Goal: Task Accomplishment & Management: Complete application form

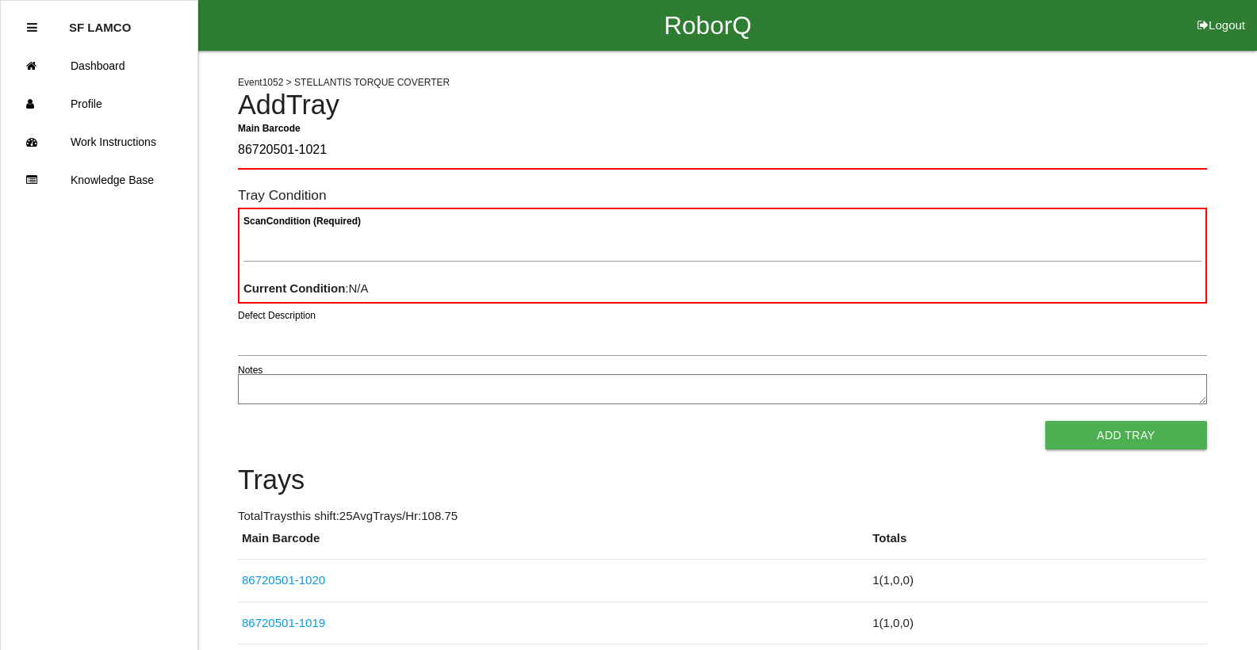
type Barcode "86720501-1021"
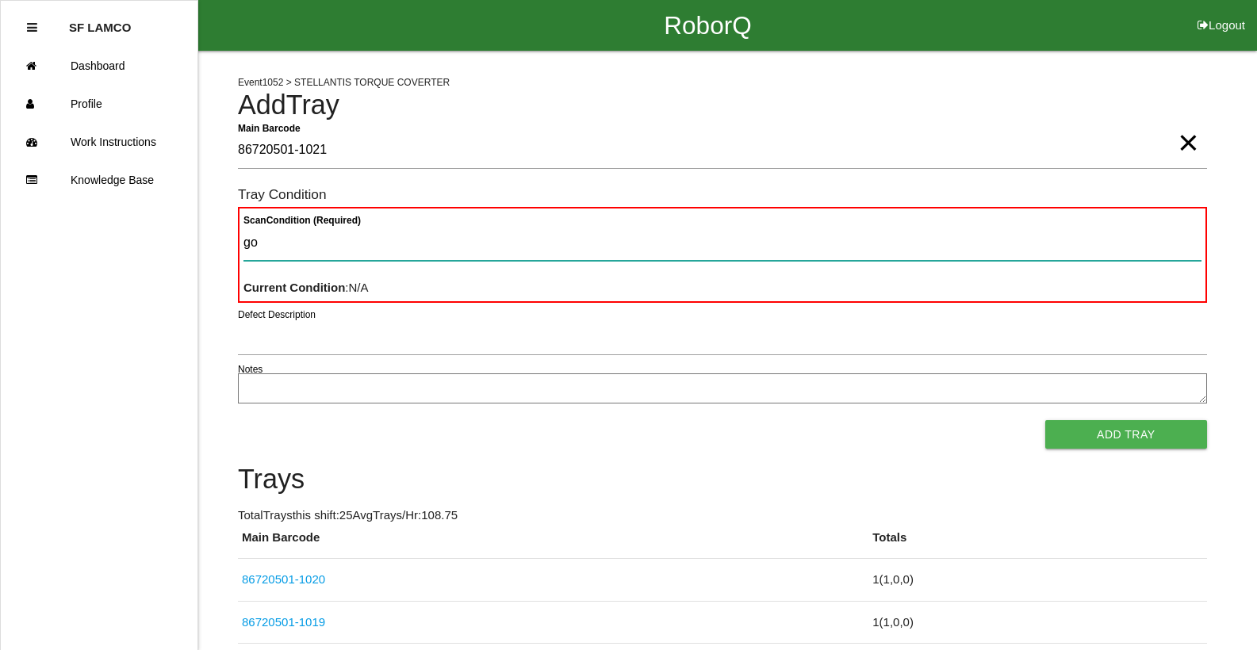
type Condition "goo"
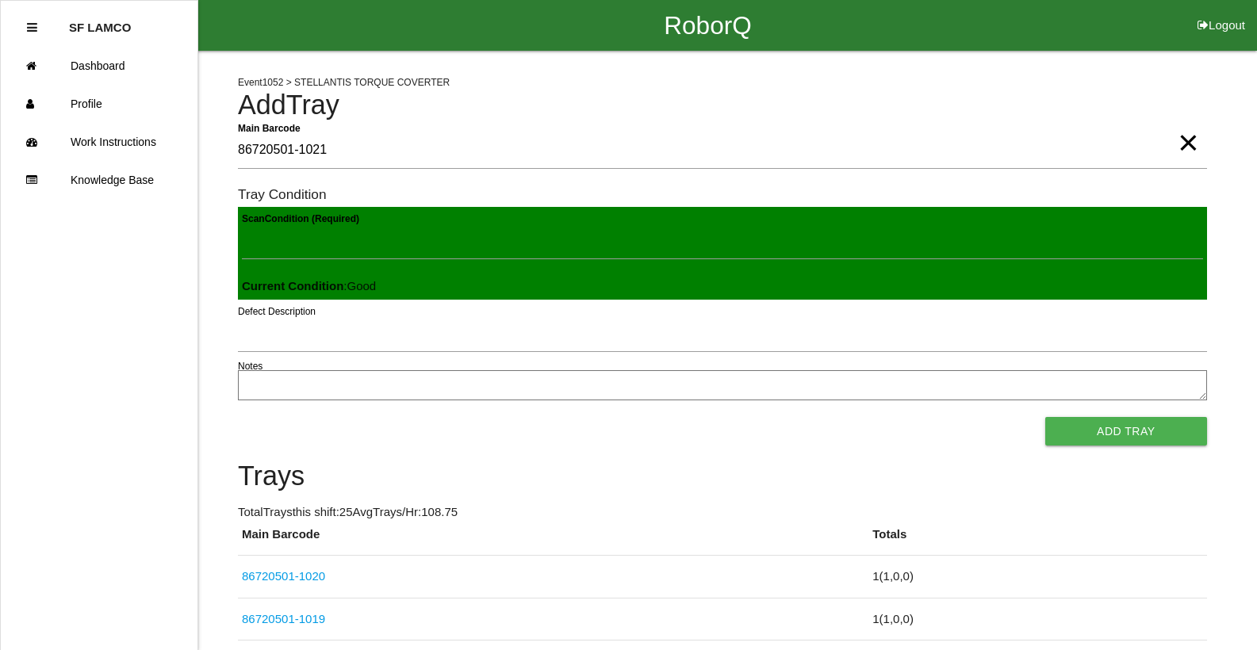
click at [1045, 417] on button "Add Tray" at bounding box center [1126, 431] width 162 height 29
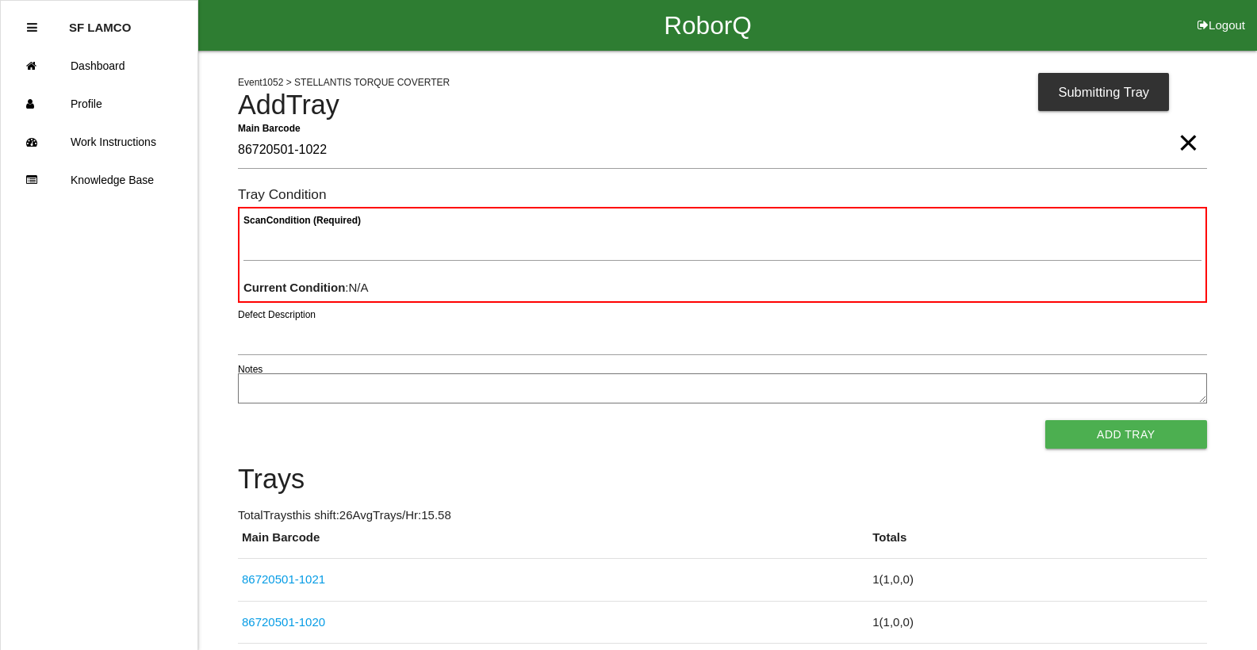
type Barcode "86720501-1022"
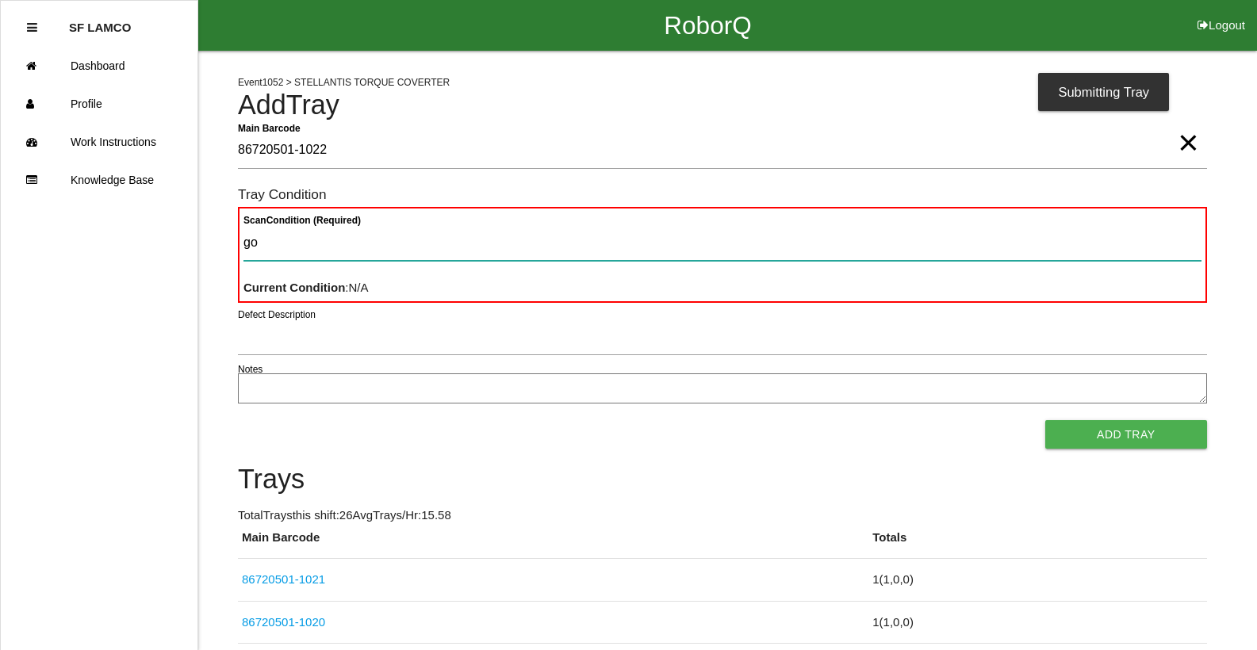
type Condition "goo"
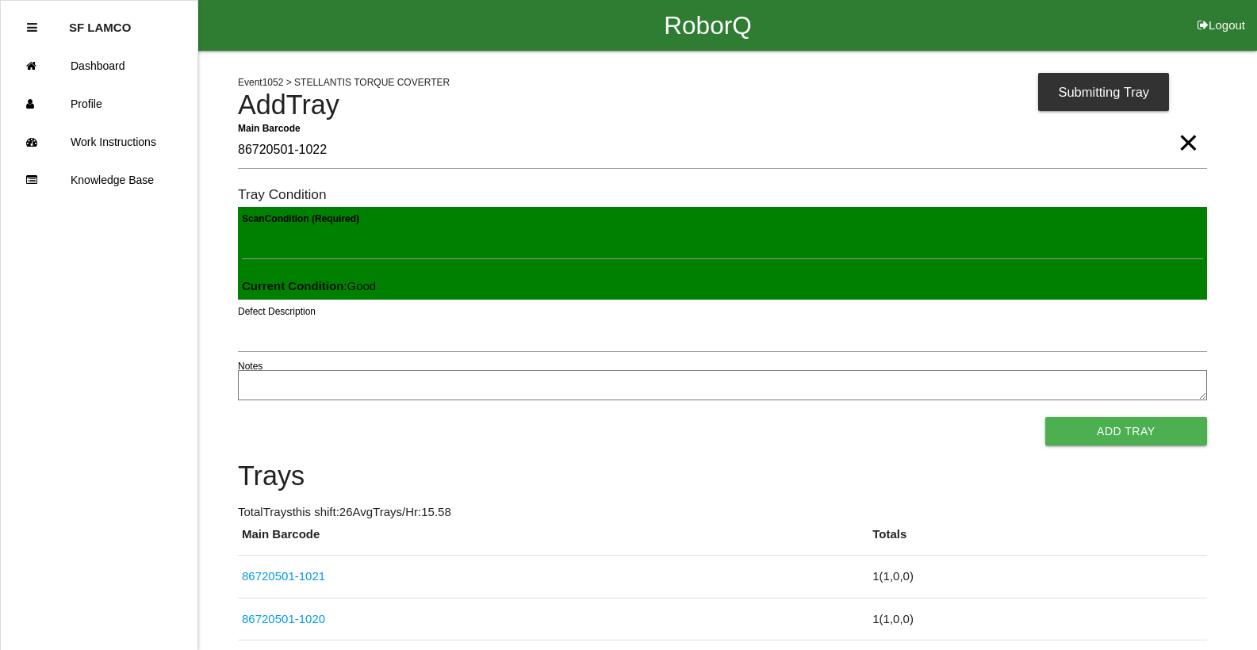
click at [1045, 417] on button "Add Tray" at bounding box center [1126, 431] width 162 height 29
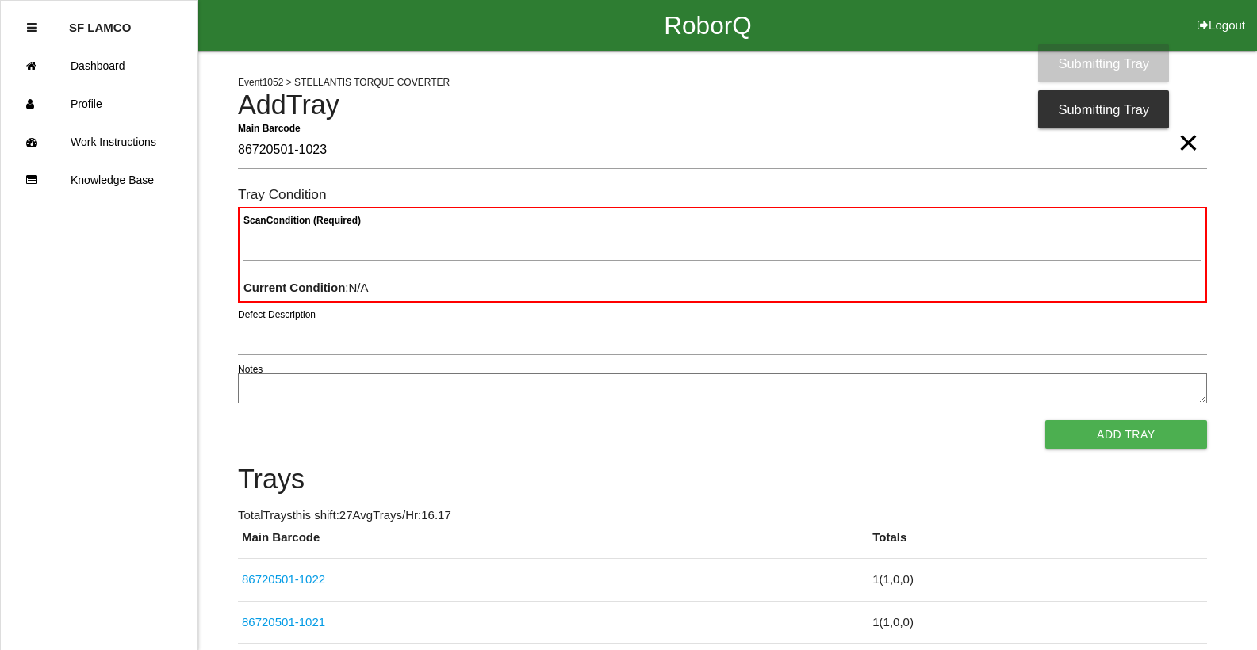
type Barcode "86720501-1023"
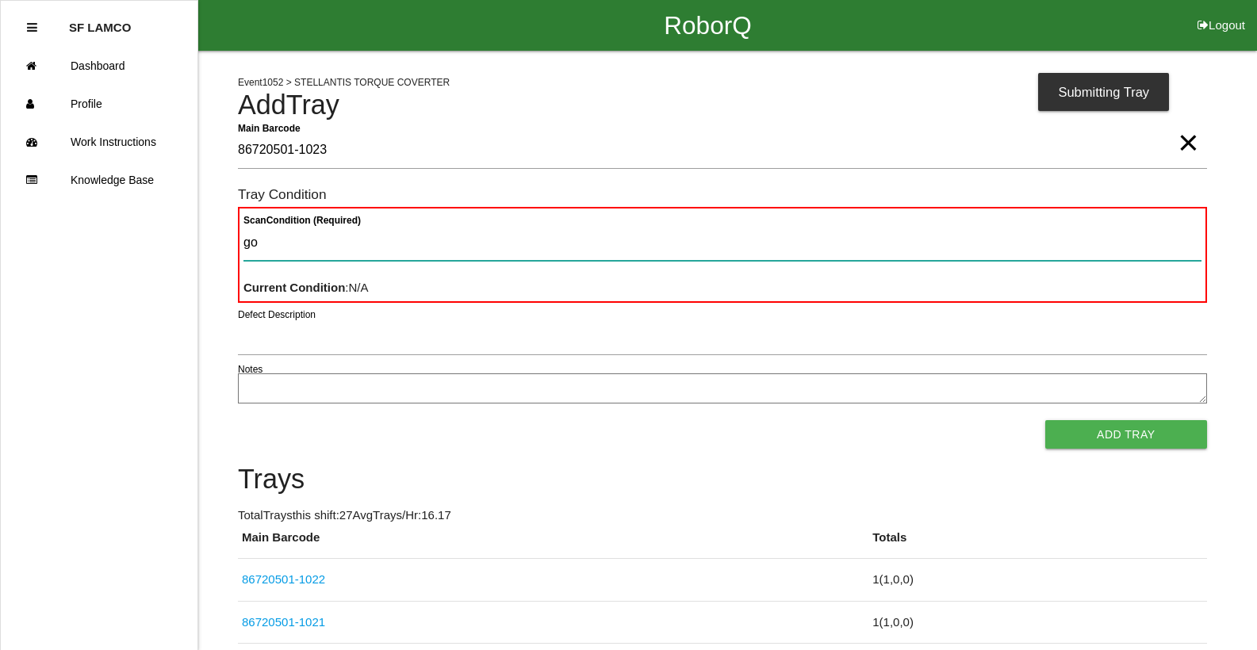
type Condition "goo"
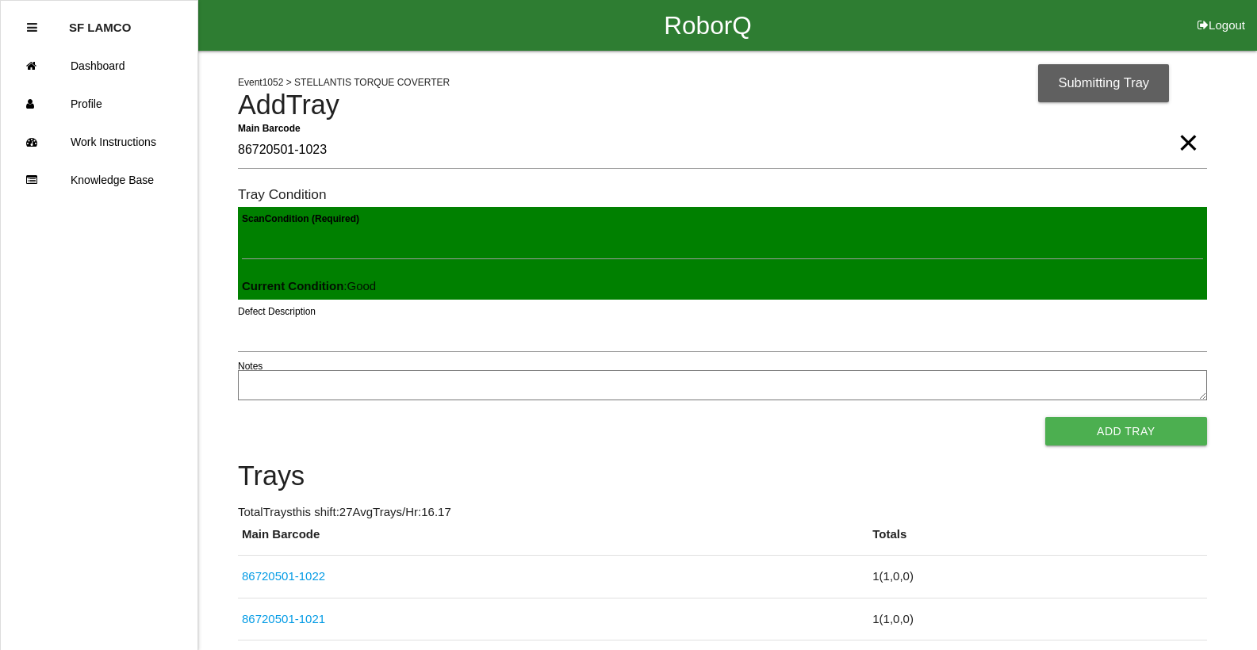
click at [1045, 417] on button "Add Tray" at bounding box center [1126, 431] width 162 height 29
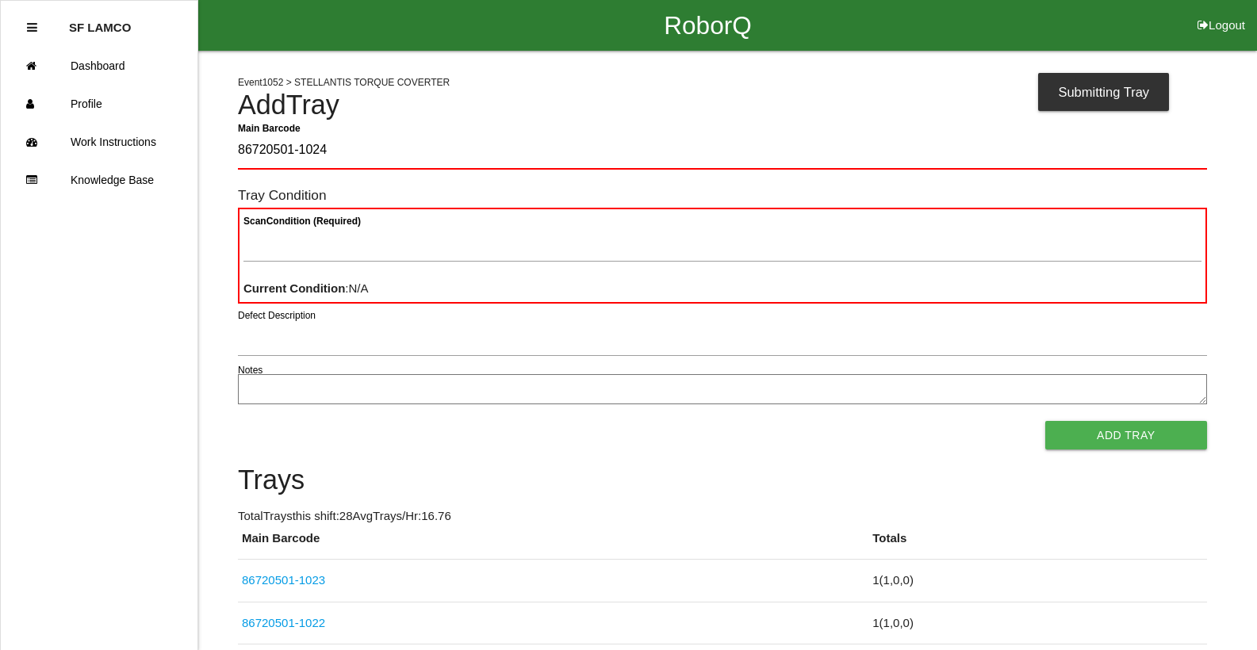
type Barcode "86720501-1024"
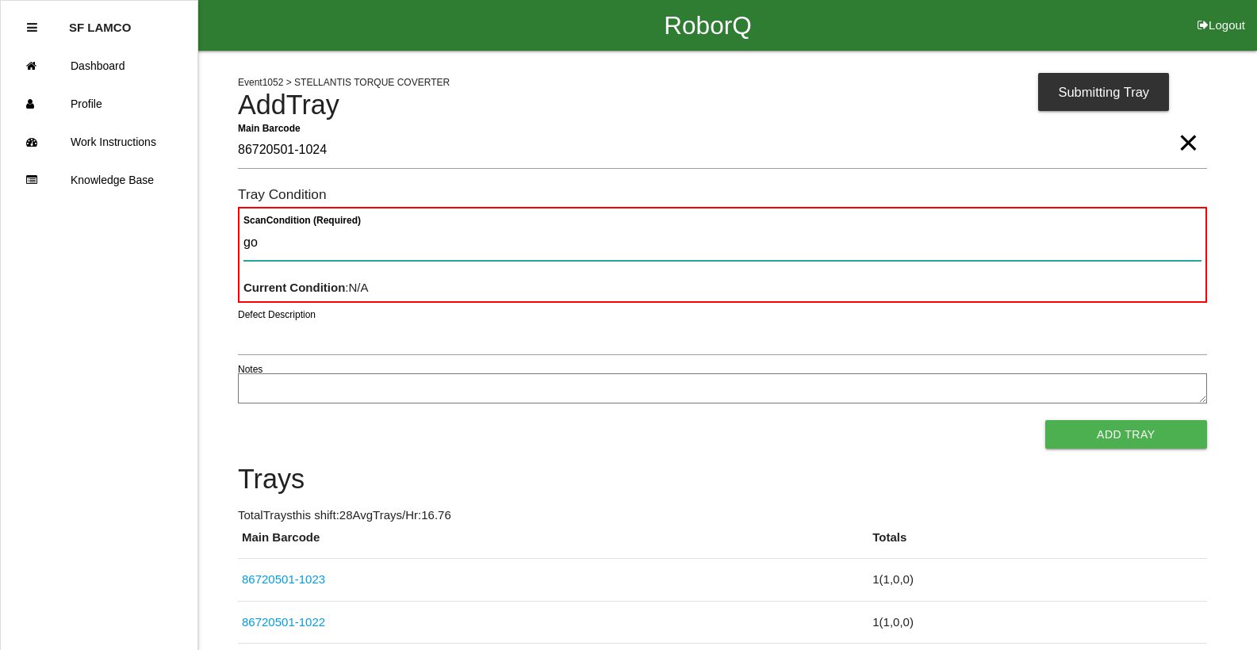
type Condition "goo"
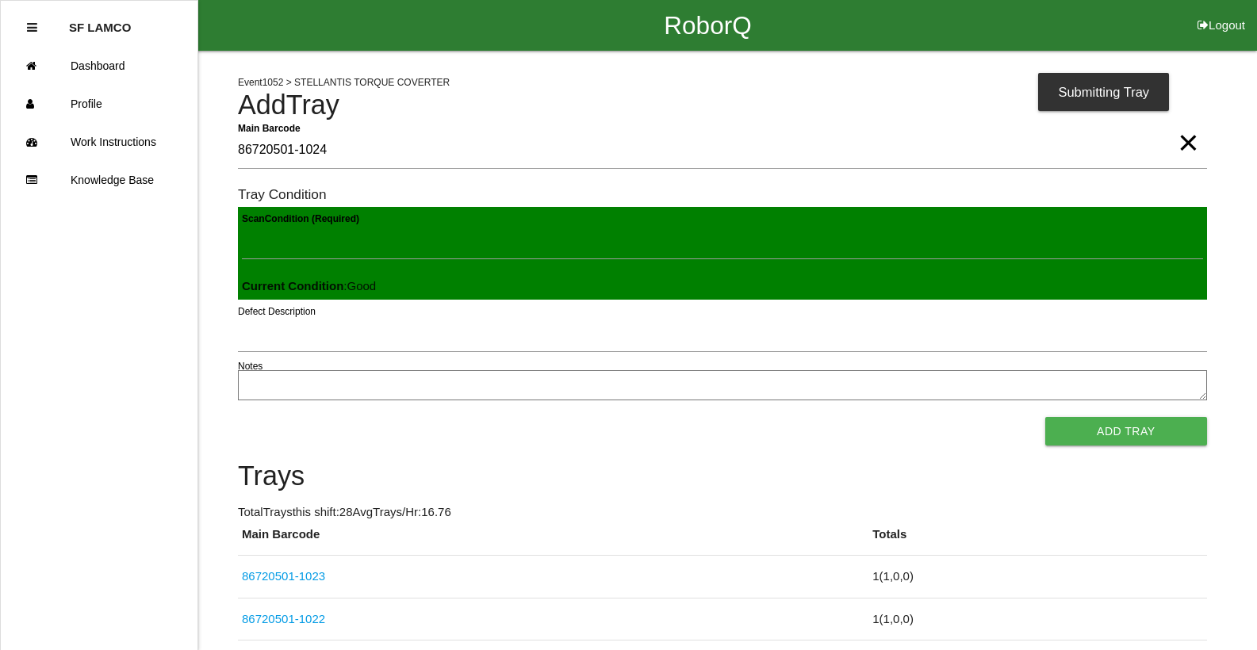
click at [1045, 417] on button "Add Tray" at bounding box center [1126, 431] width 162 height 29
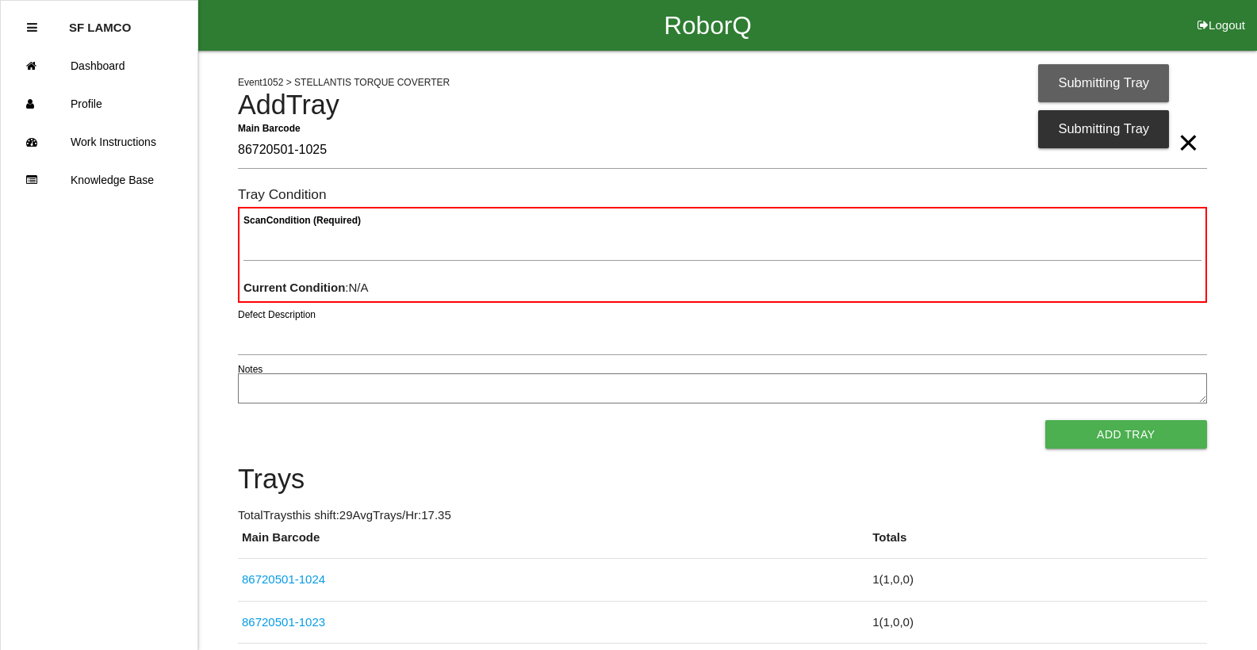
type Barcode "86720501-1025"
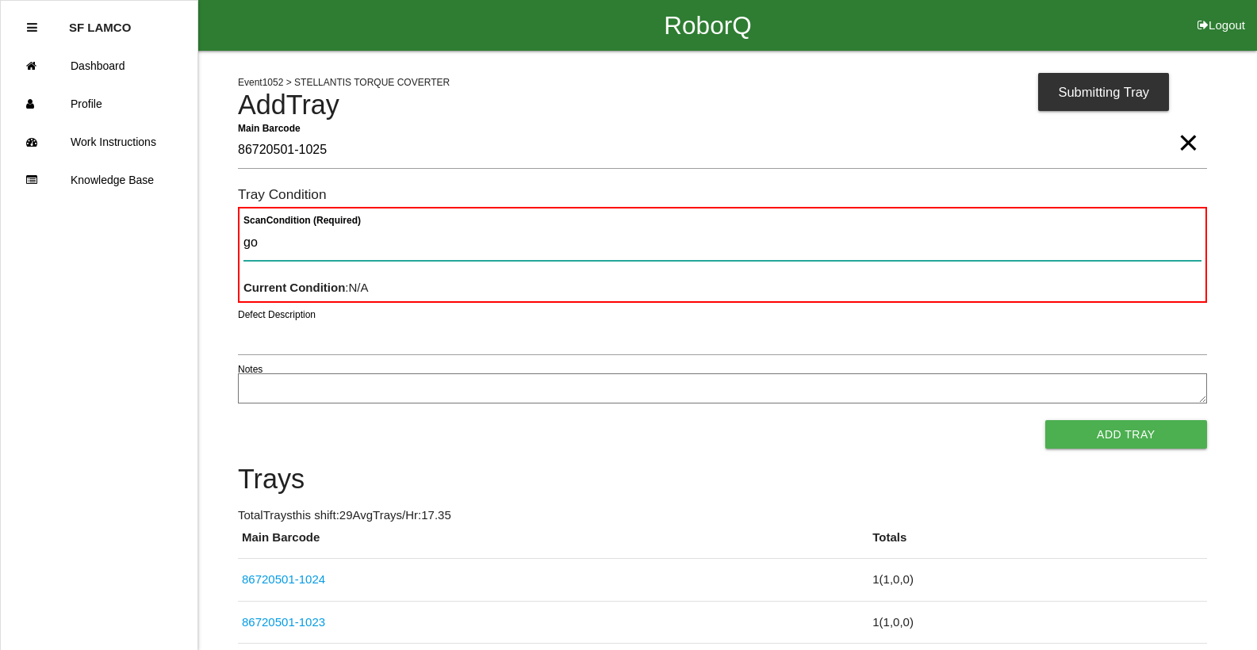
type Condition "goo"
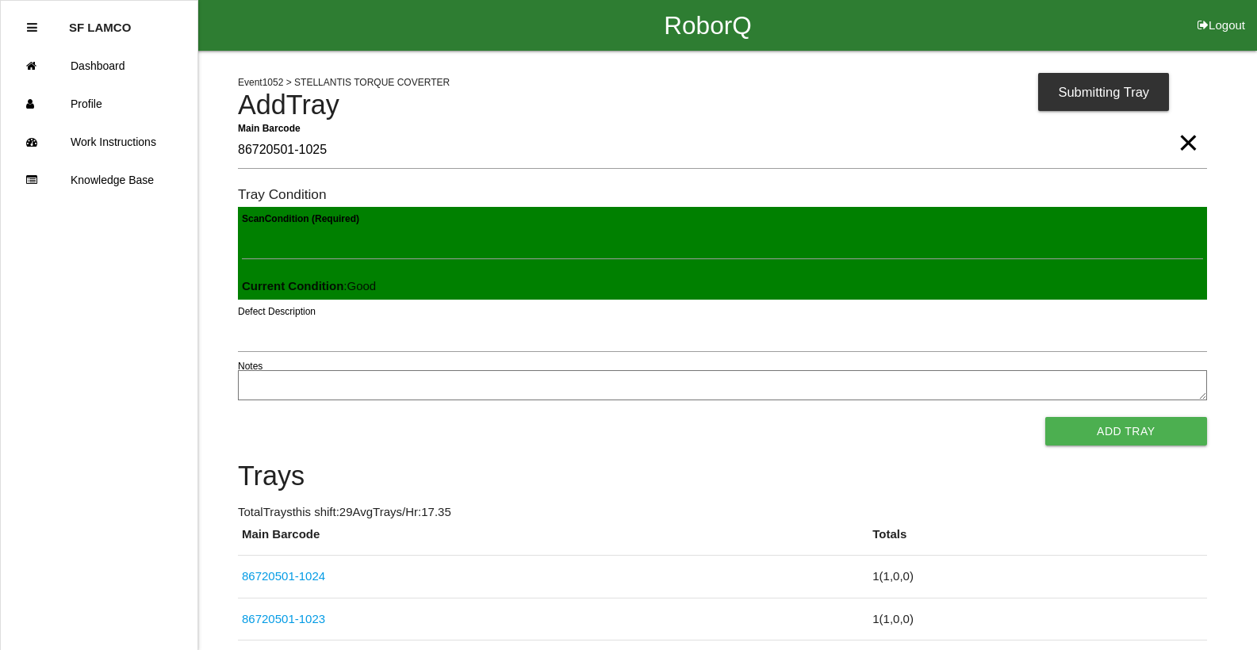
click at [1045, 417] on button "Add Tray" at bounding box center [1126, 431] width 162 height 29
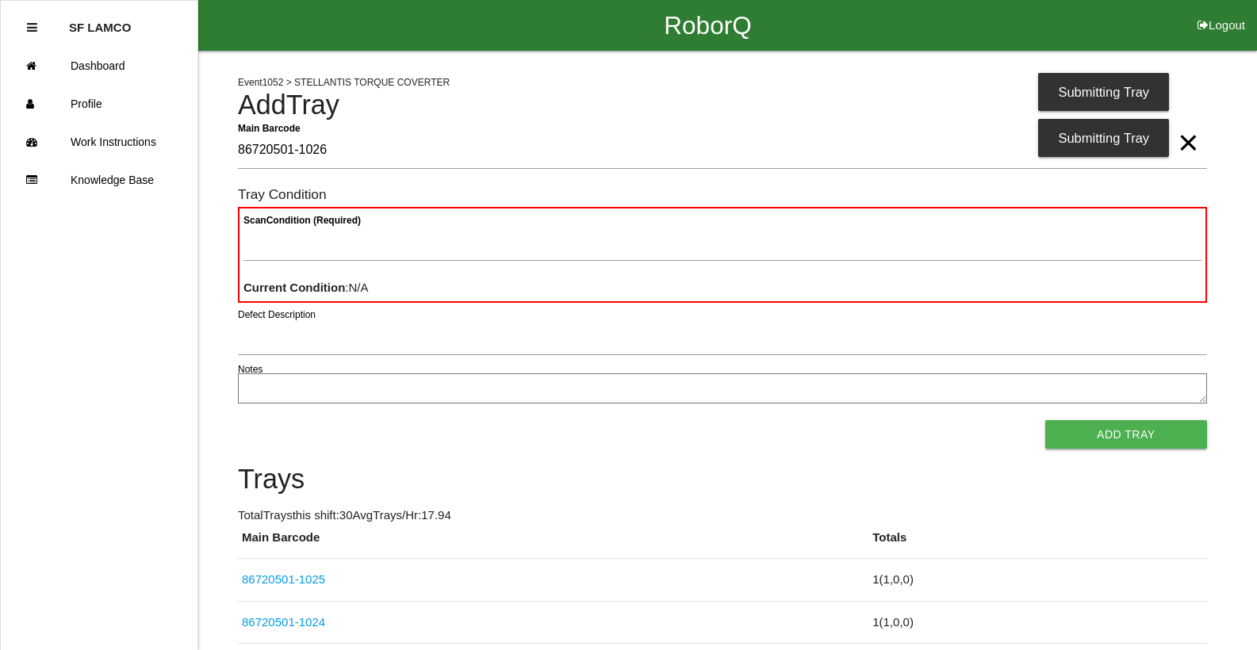
type Barcode "86720501-1026"
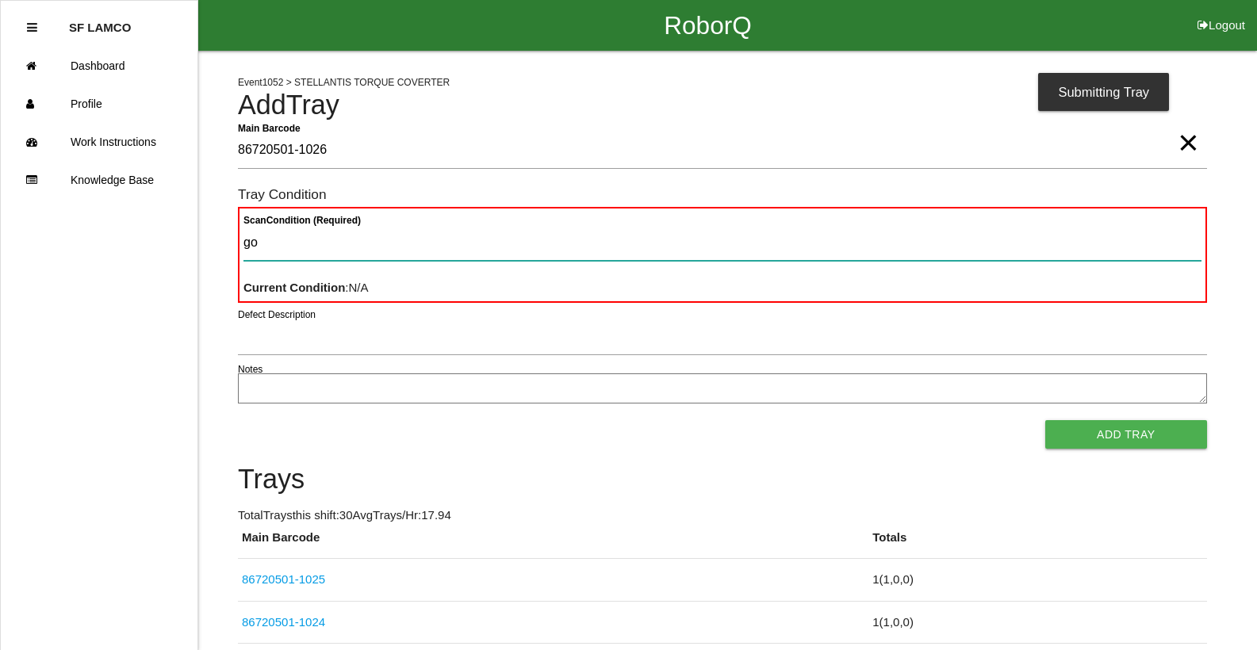
type Condition "goo"
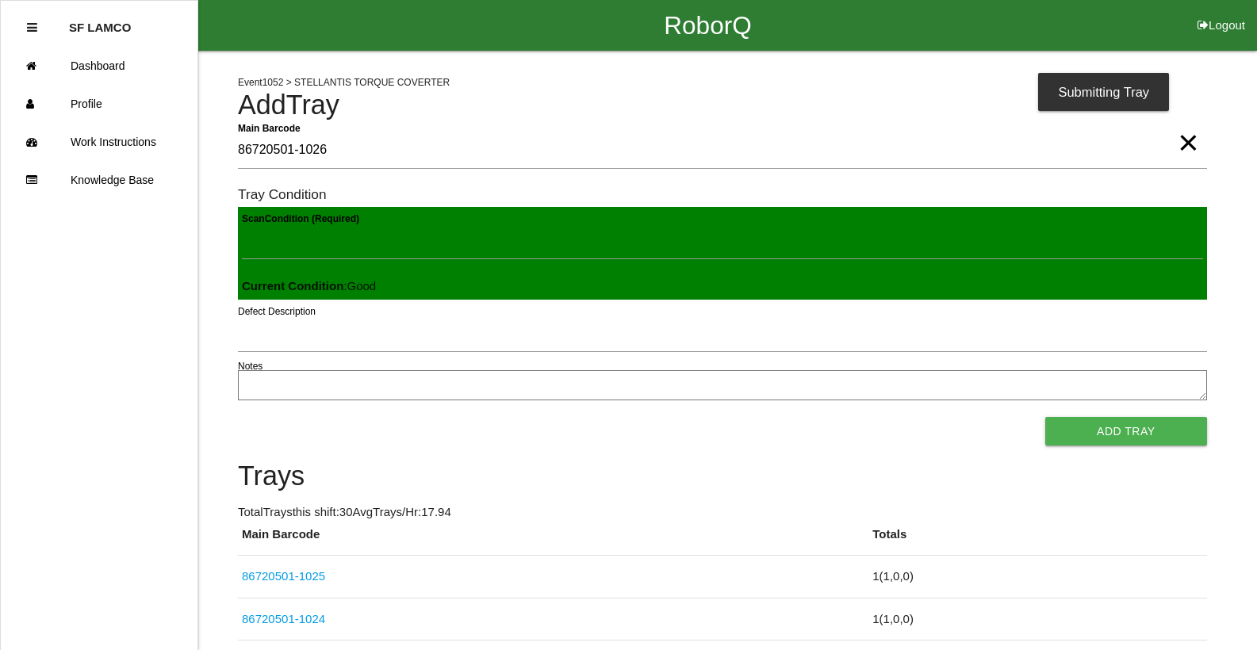
click at [1045, 417] on button "Add Tray" at bounding box center [1126, 431] width 162 height 29
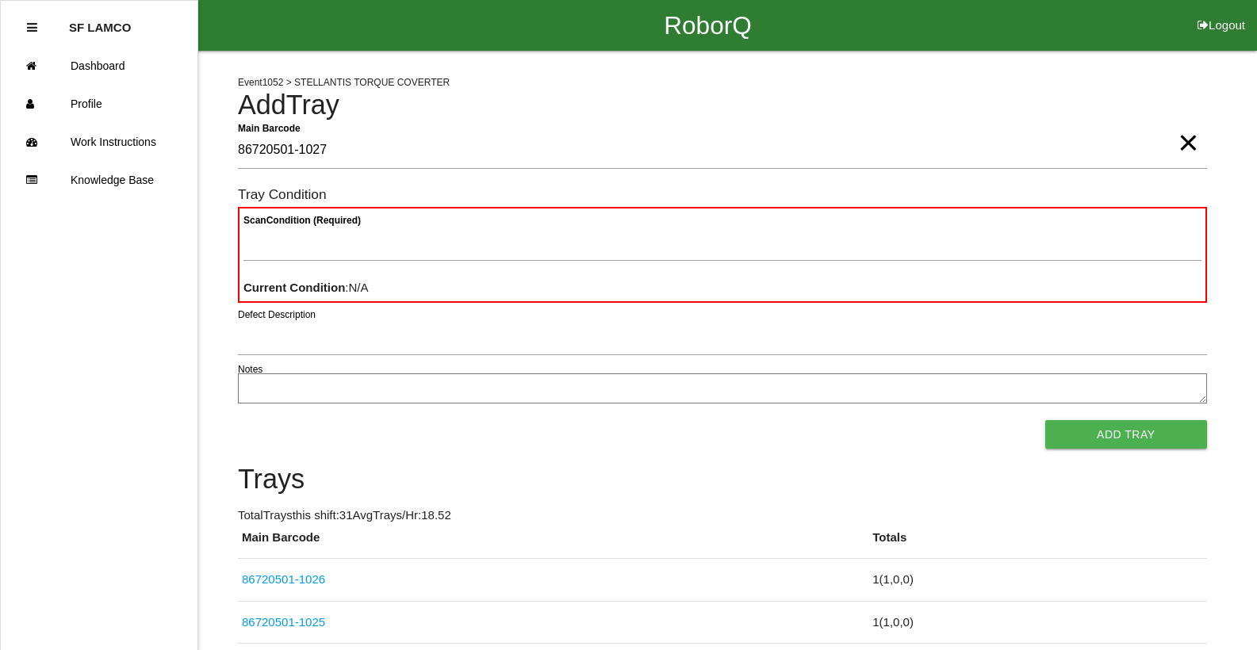
type Barcode "86720501-1027"
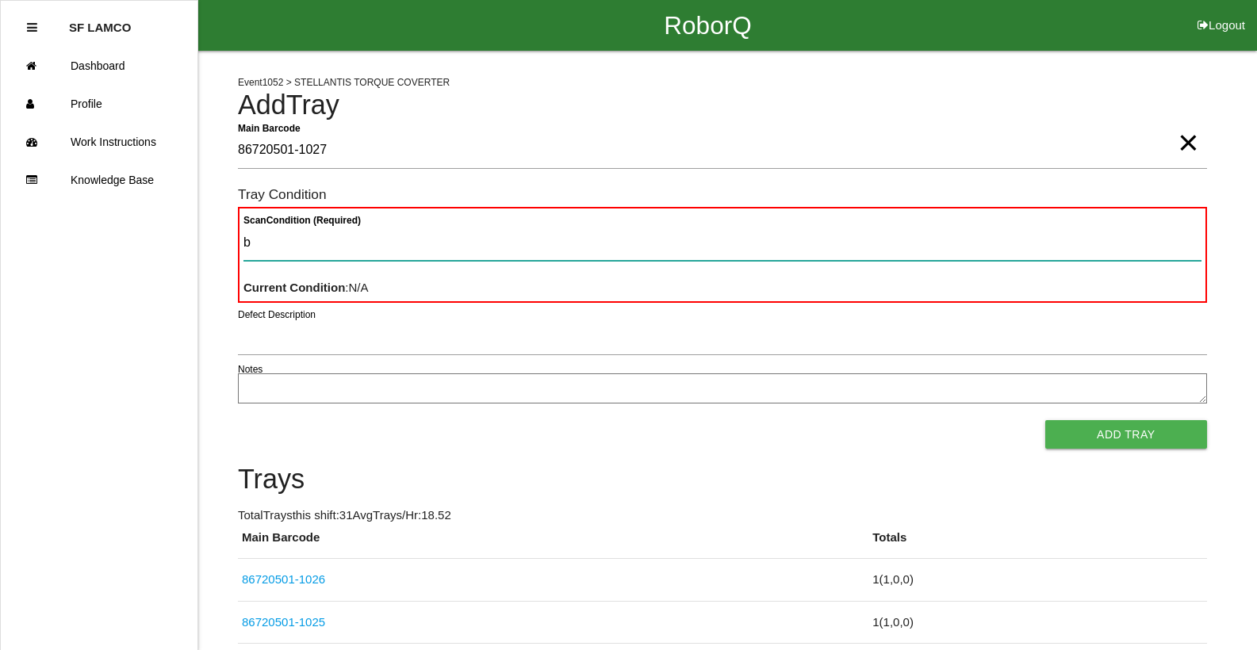
type Condition "ba"
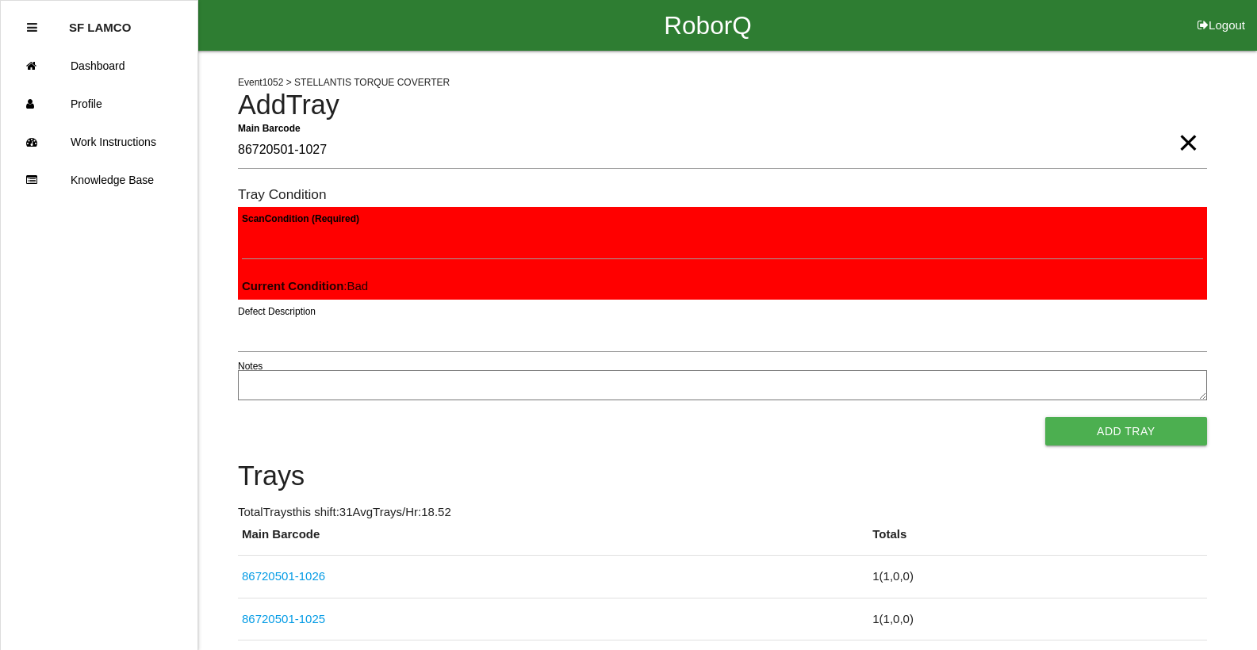
click button "Add Tray" at bounding box center [1126, 431] width 162 height 29
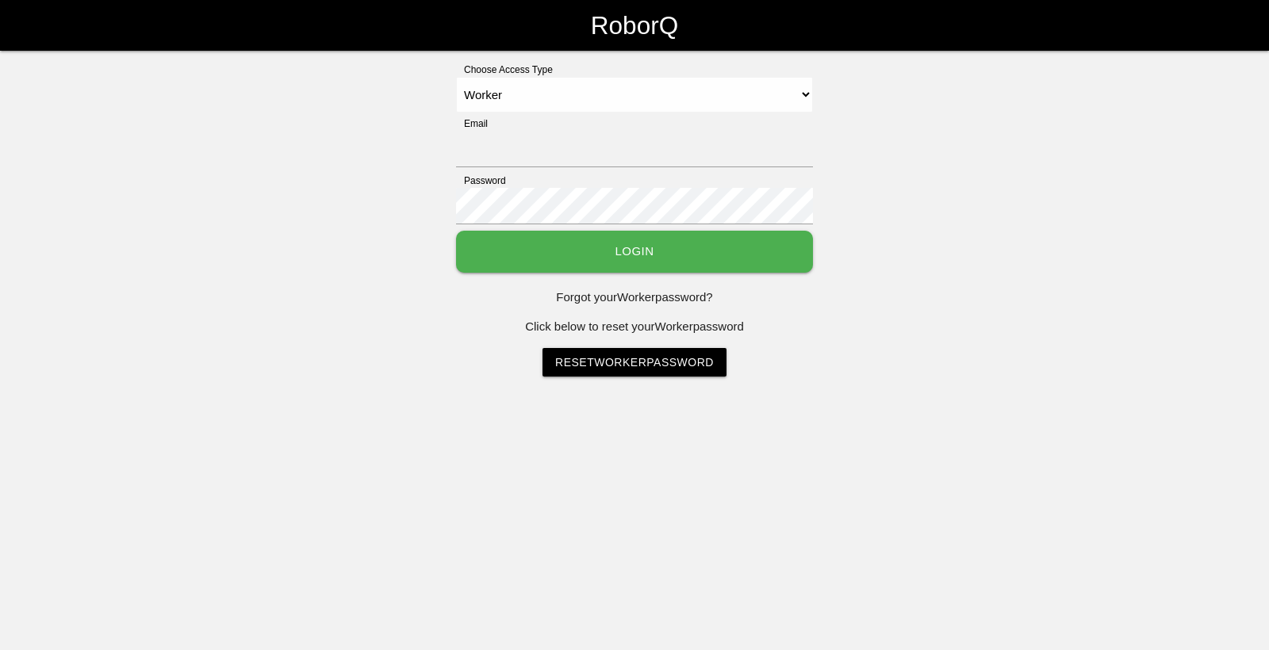
select select "Worker"
type input "[EMAIL_ADDRESS][DOMAIN_NAME]"
click at [789, 263] on button "Login" at bounding box center [634, 252] width 357 height 42
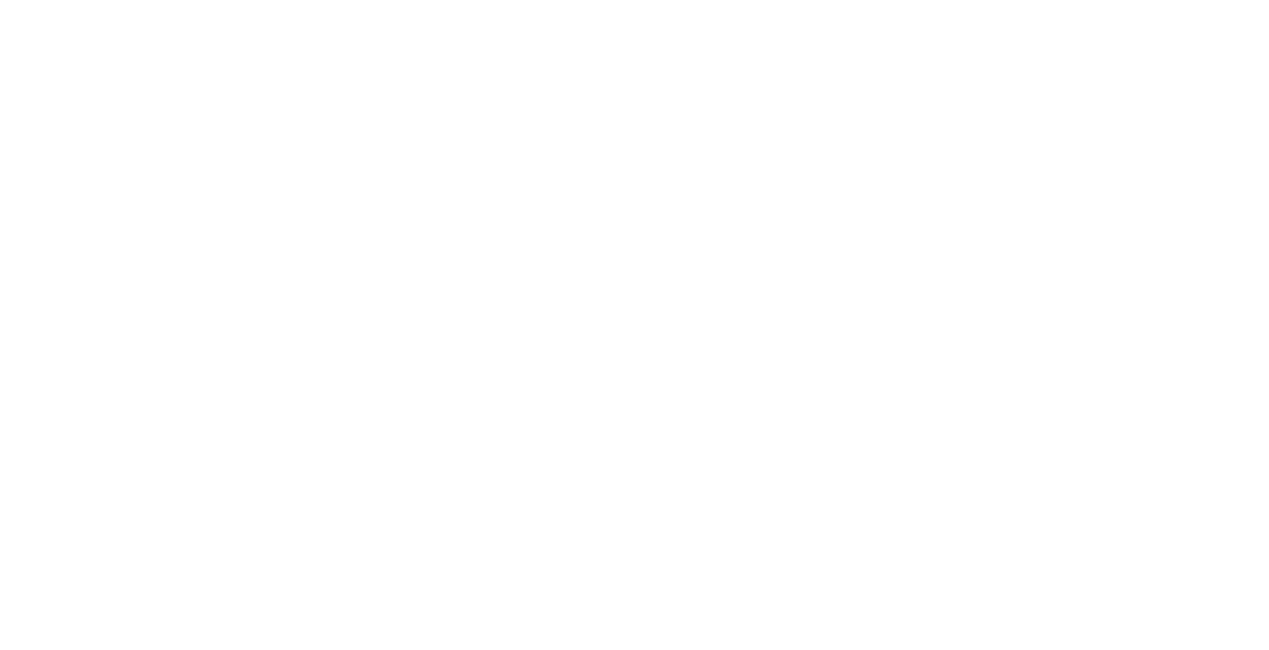
select select "Worker"
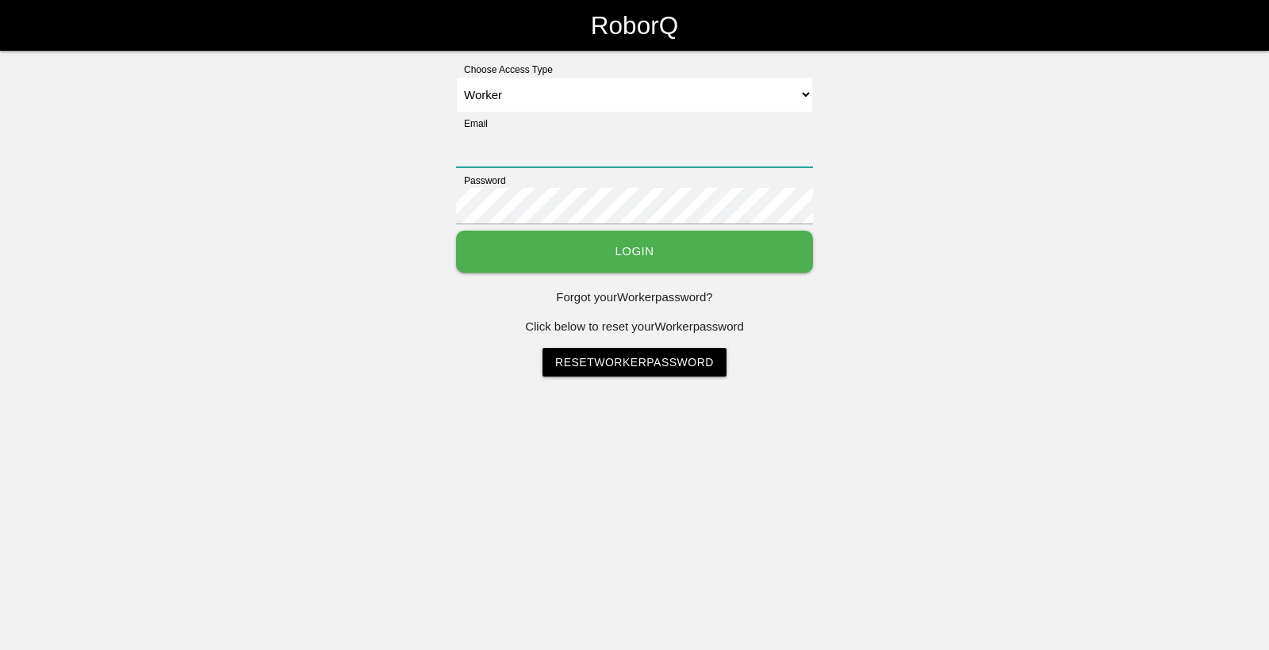
type input "[EMAIL_ADDRESS][DOMAIN_NAME]"
click at [689, 241] on button "Login" at bounding box center [634, 252] width 357 height 42
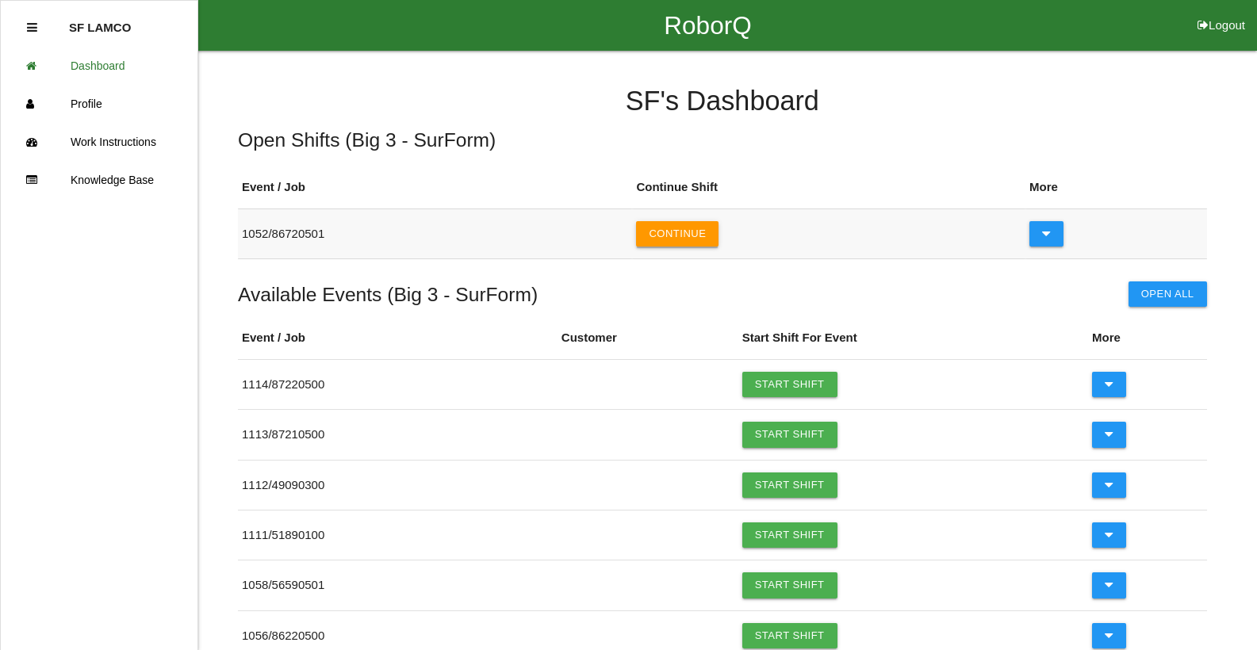
click at [696, 237] on button "Continue" at bounding box center [677, 233] width 82 height 25
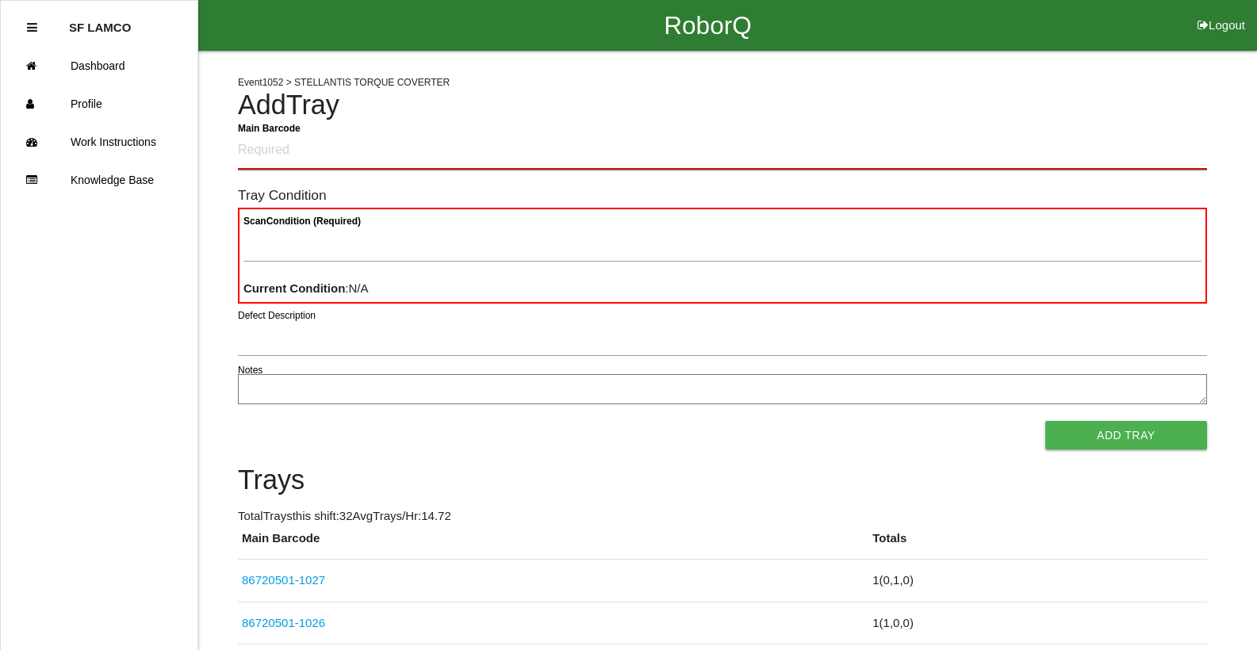
drag, startPoint x: 573, startPoint y: 191, endPoint x: 374, endPoint y: 132, distance: 208.3
click at [374, 132] on Barcode "Main Barcode" at bounding box center [722, 150] width 969 height 37
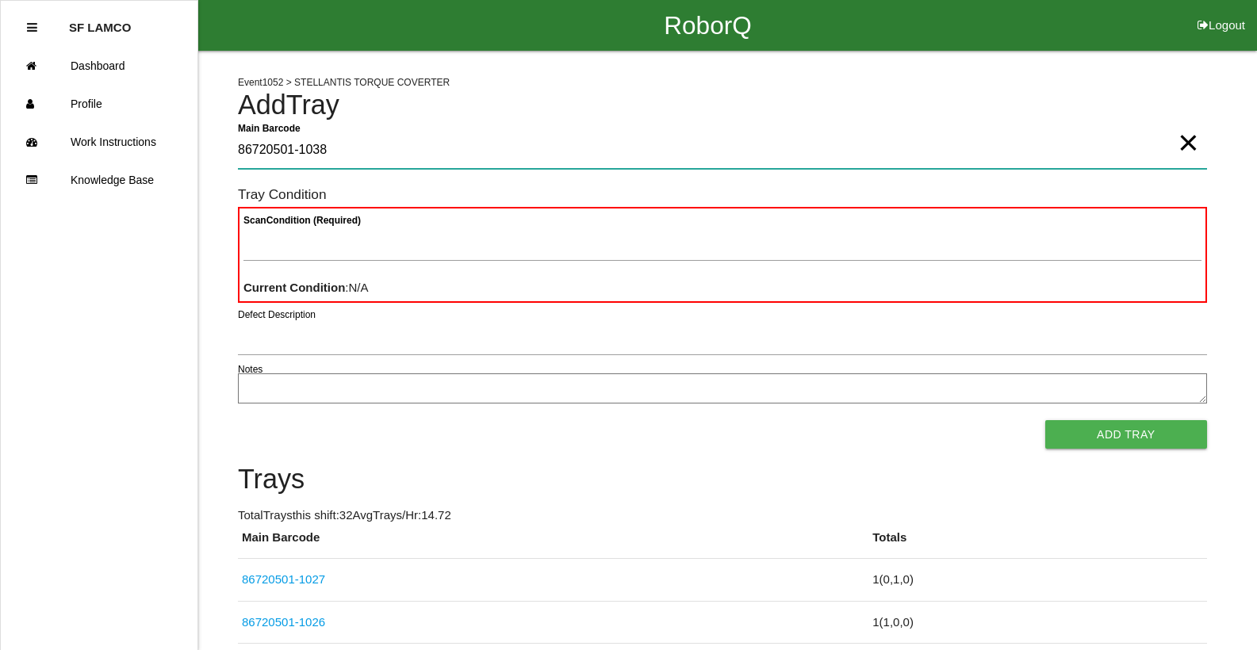
type Barcode "86720501-1038"
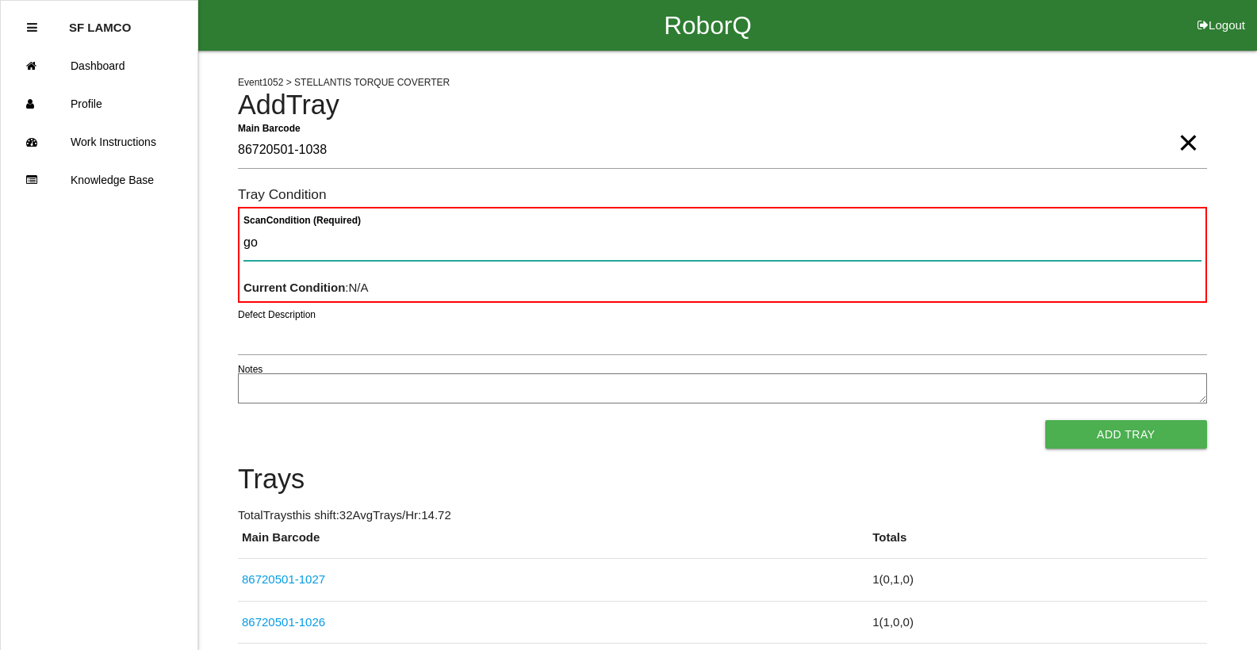
type Condition "goo"
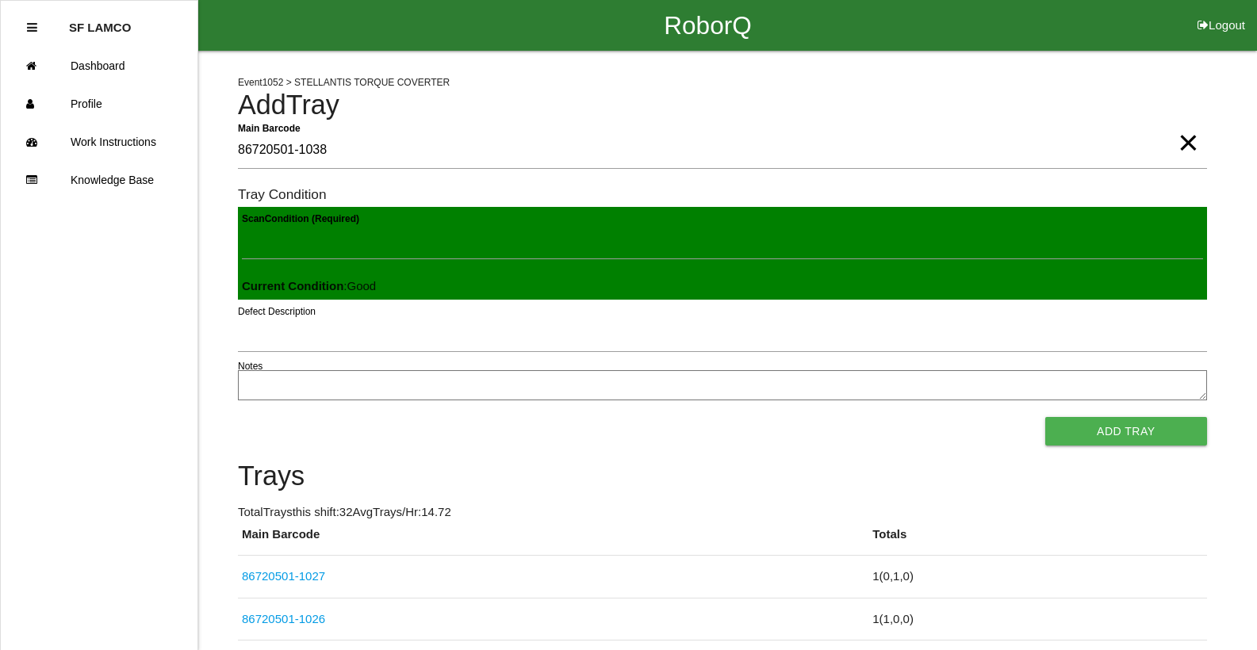
click at [1045, 417] on button "Add Tray" at bounding box center [1126, 431] width 162 height 29
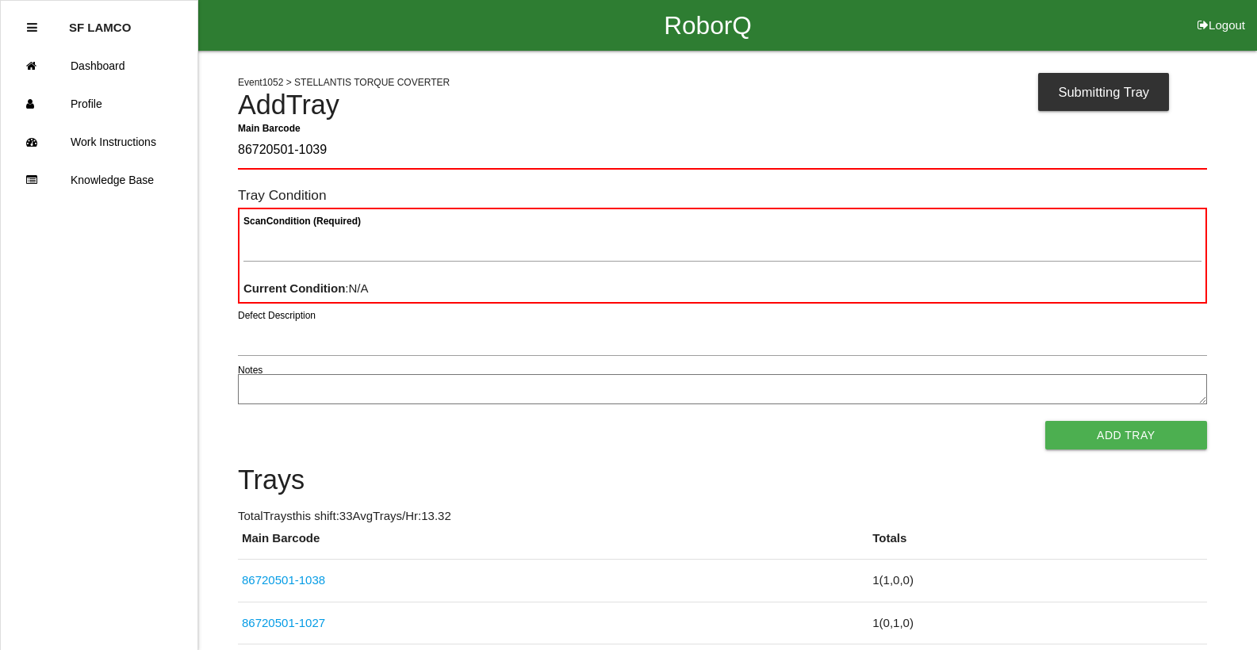
type Barcode "86720501-1039"
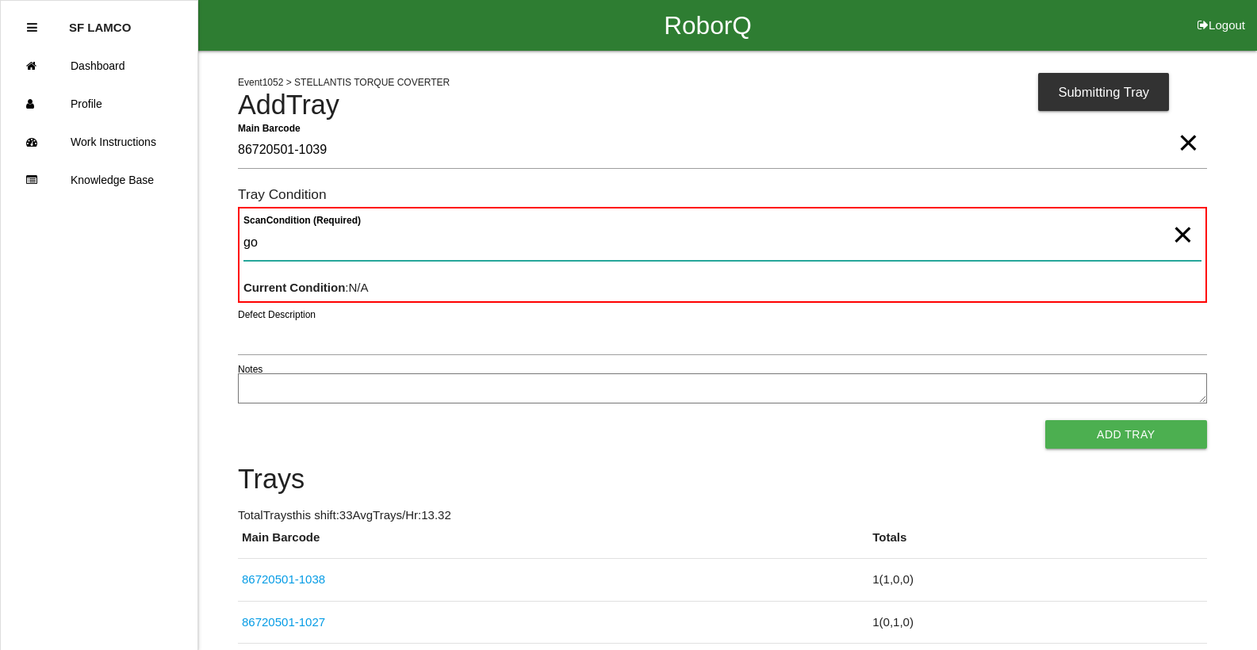
type Condition "goo"
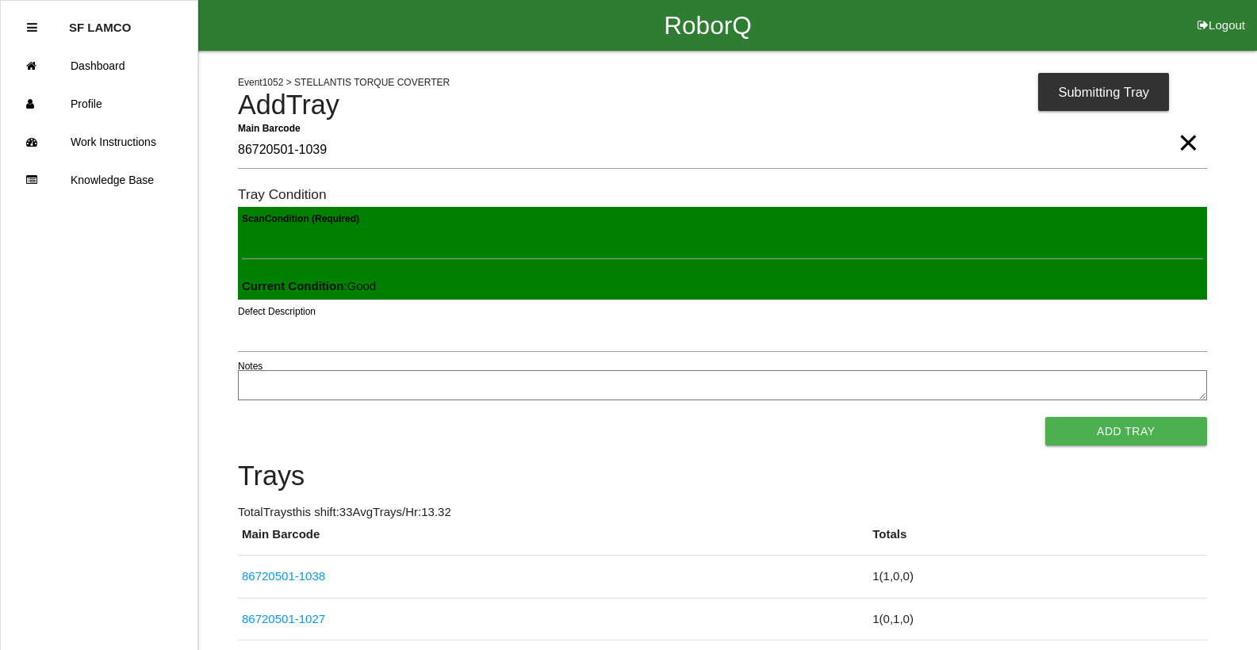
click button "Add Tray" at bounding box center [1126, 431] width 162 height 29
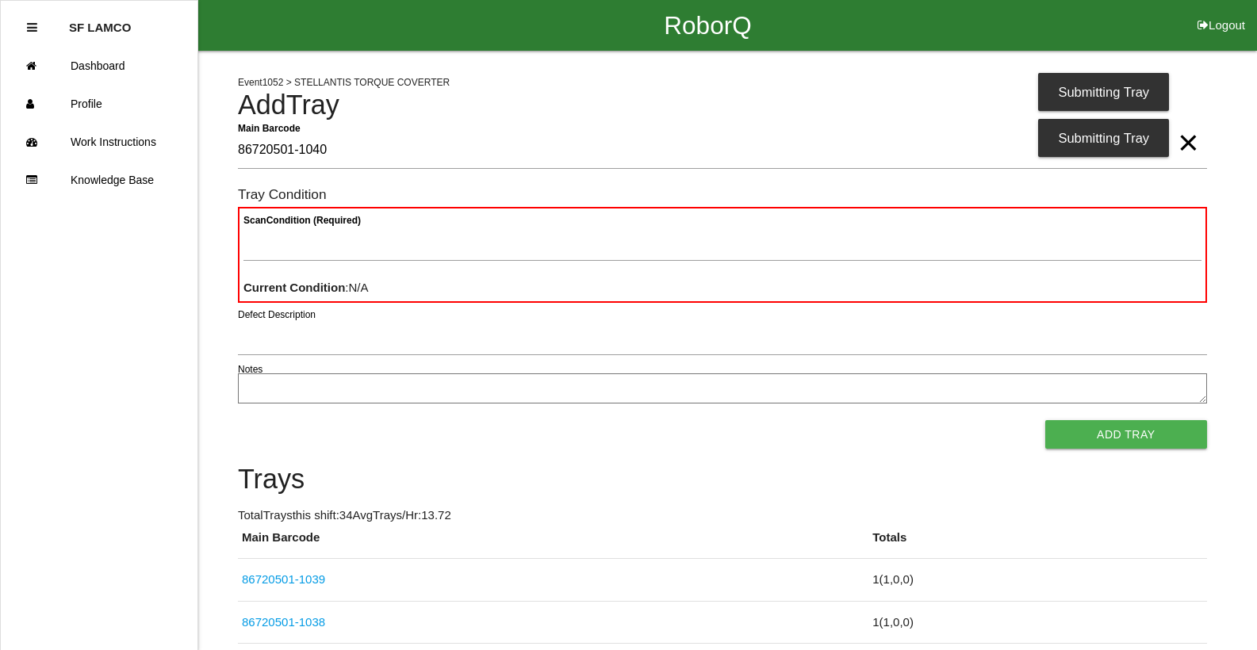
type Barcode "86720501-1040"
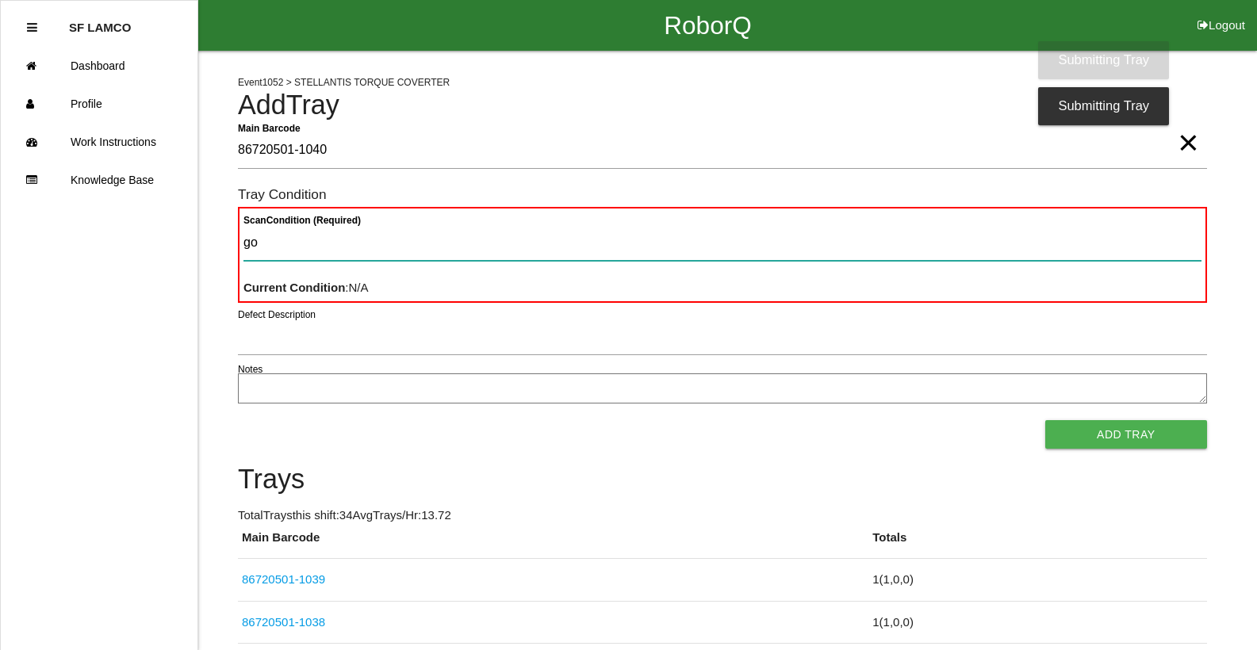
type Condition "goo"
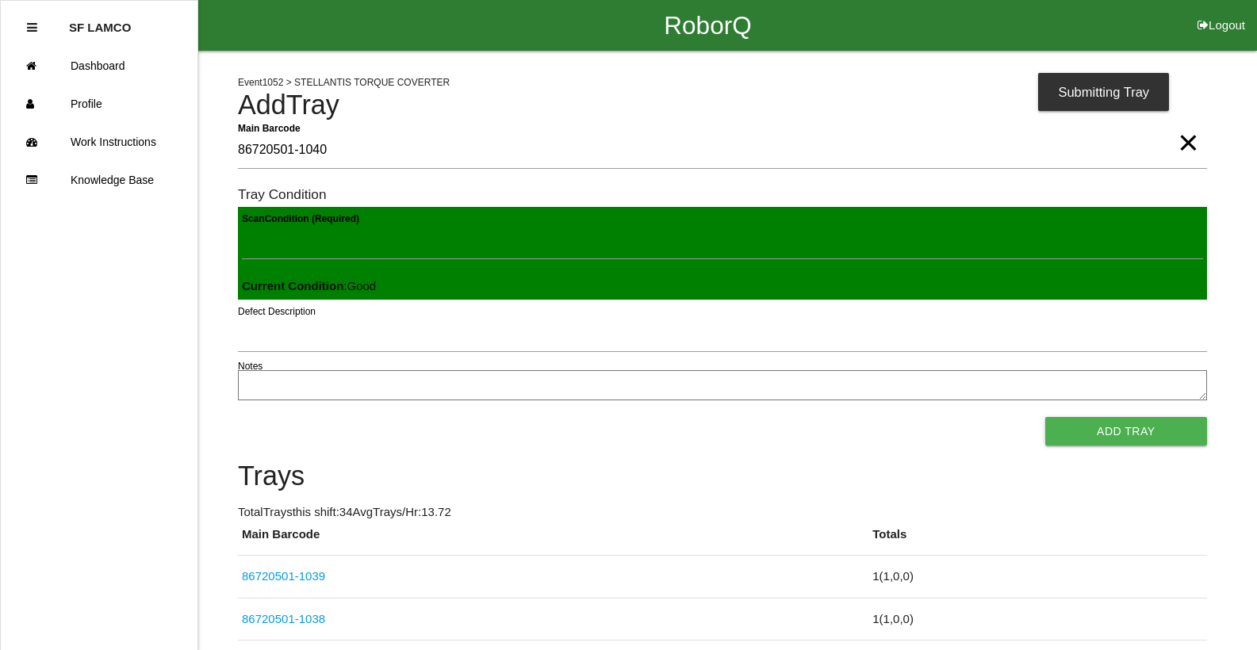
click at [1045, 417] on button "Add Tray" at bounding box center [1126, 431] width 162 height 29
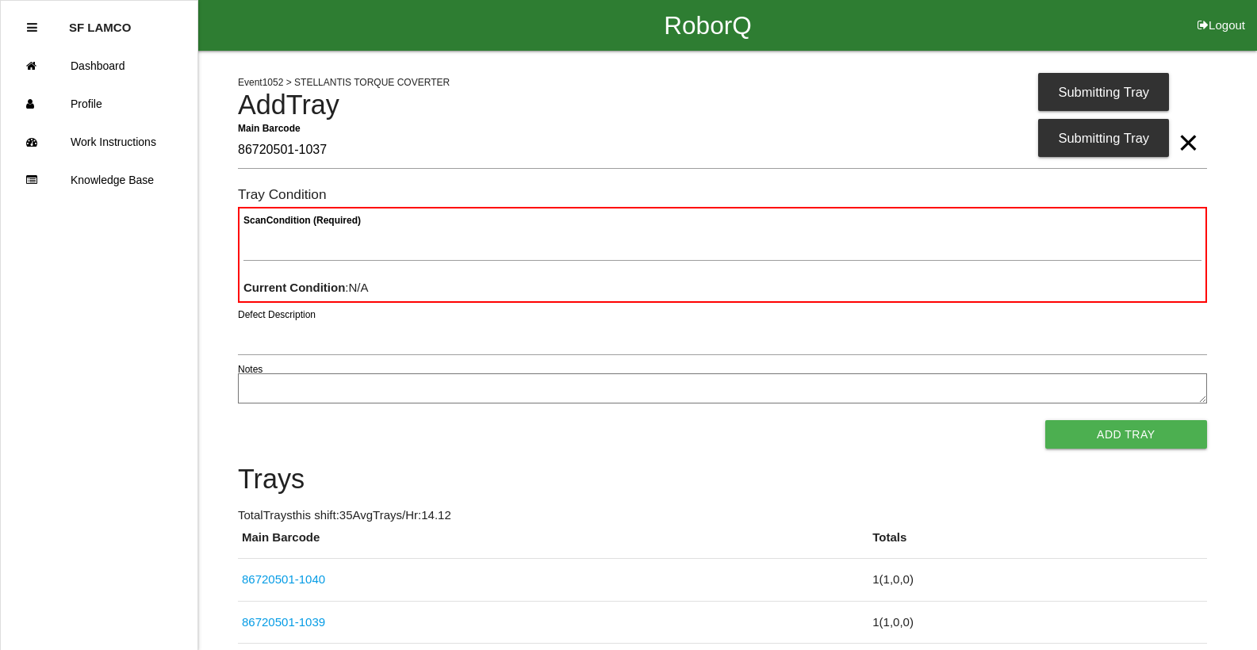
type Barcode "86720501-1037"
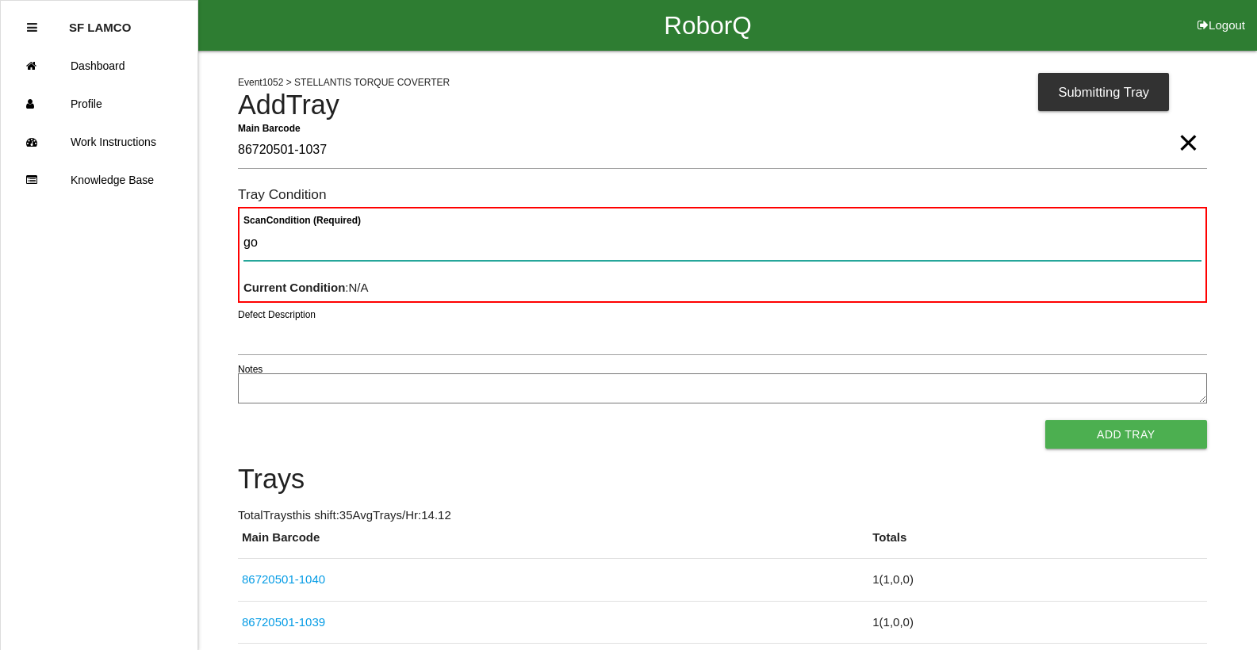
type Condition "goo"
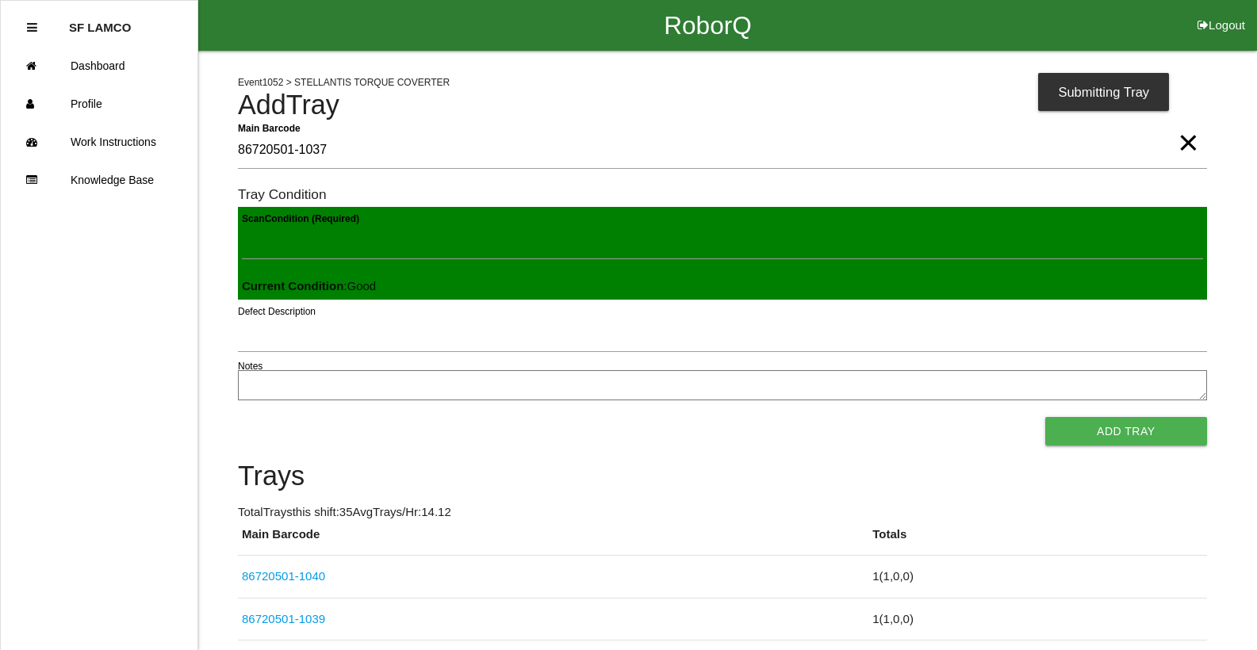
click at [1045, 417] on button "Add Tray" at bounding box center [1126, 431] width 162 height 29
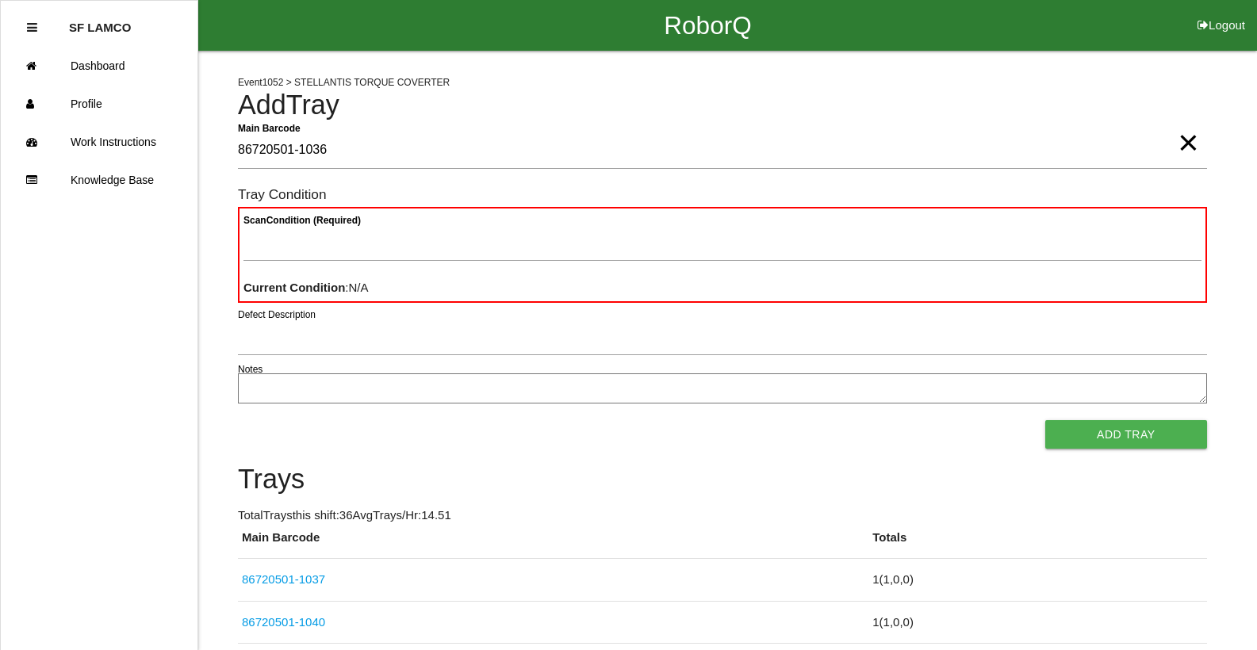
type Barcode "86720501-1036"
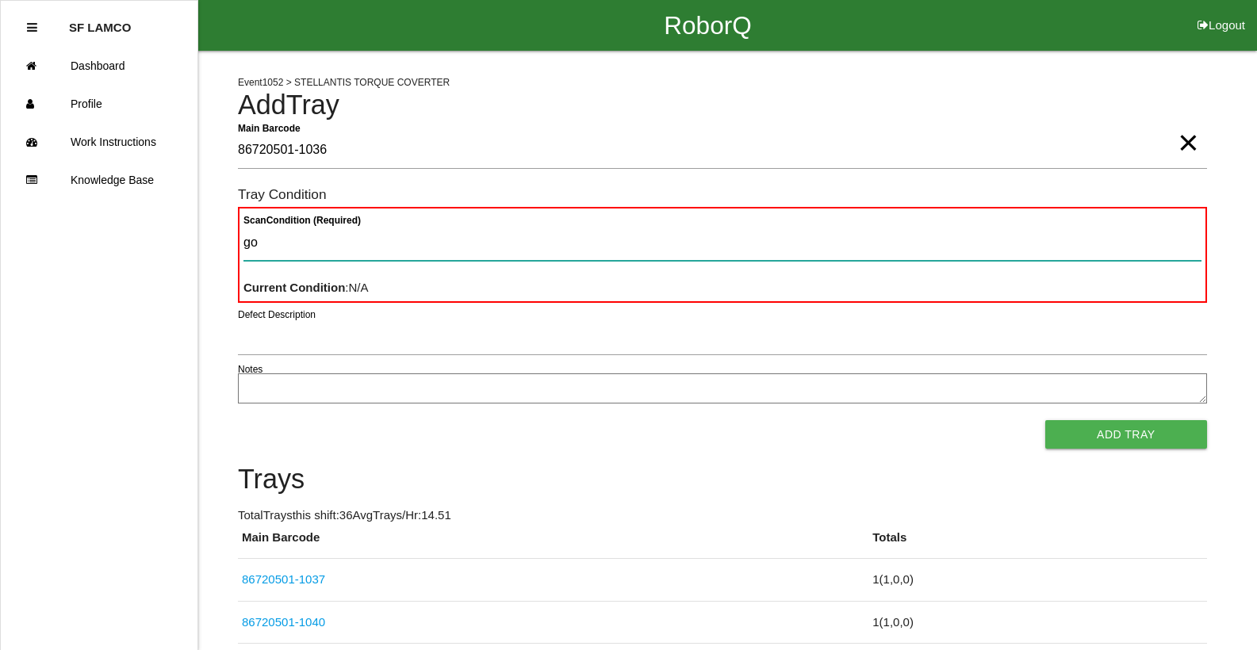
type Condition "goo"
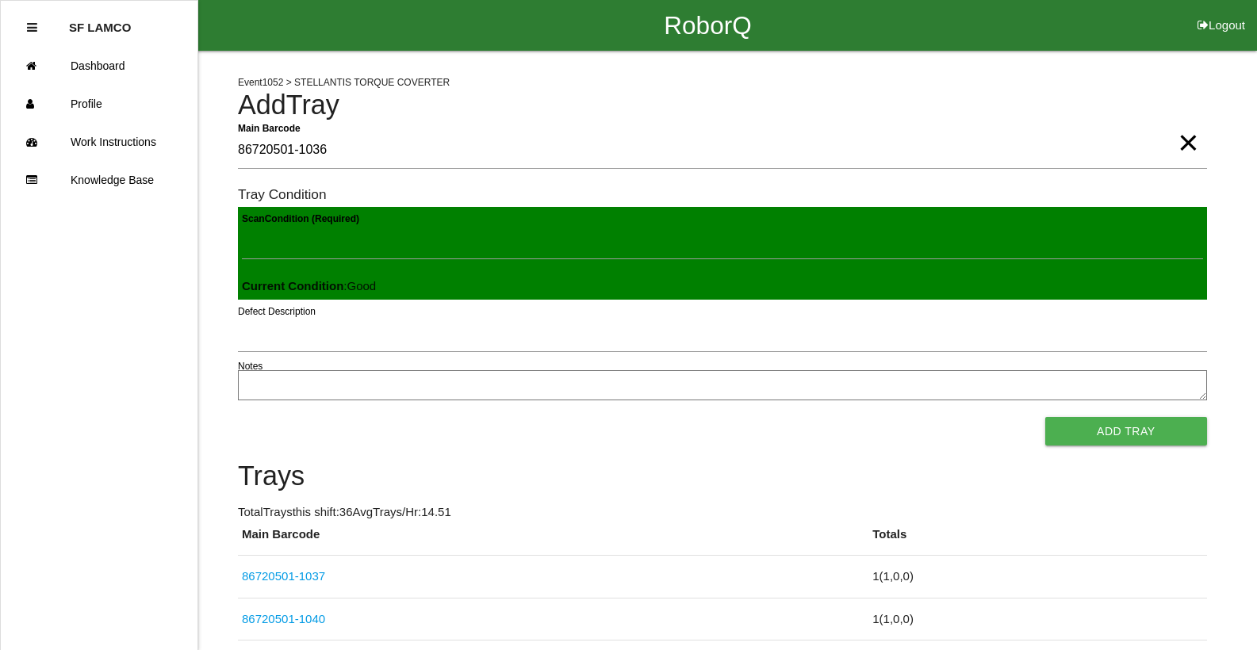
click at [1045, 417] on button "Add Tray" at bounding box center [1126, 431] width 162 height 29
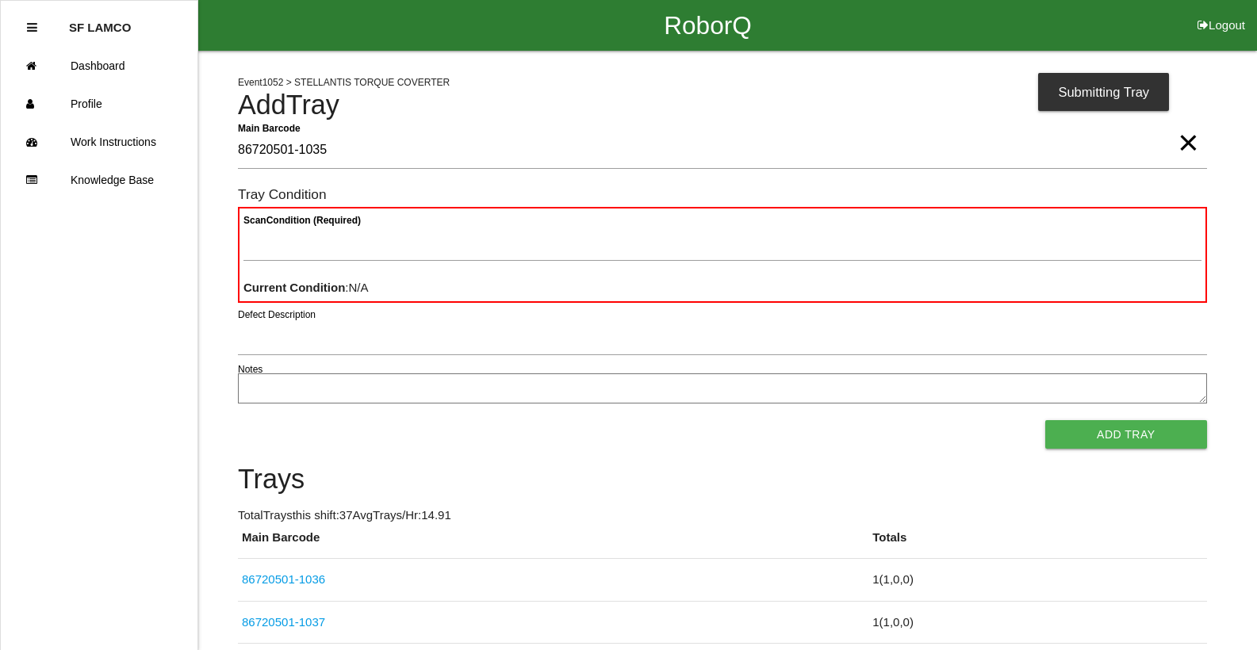
type Barcode "86720501-1035"
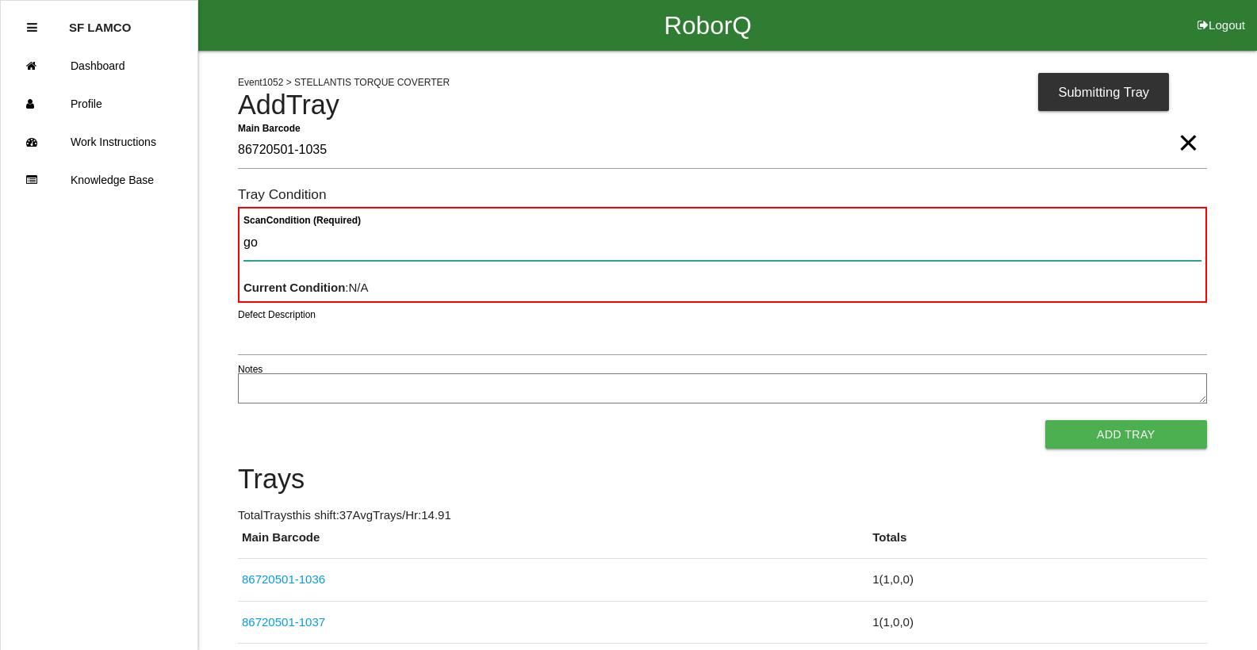
type Condition "goo"
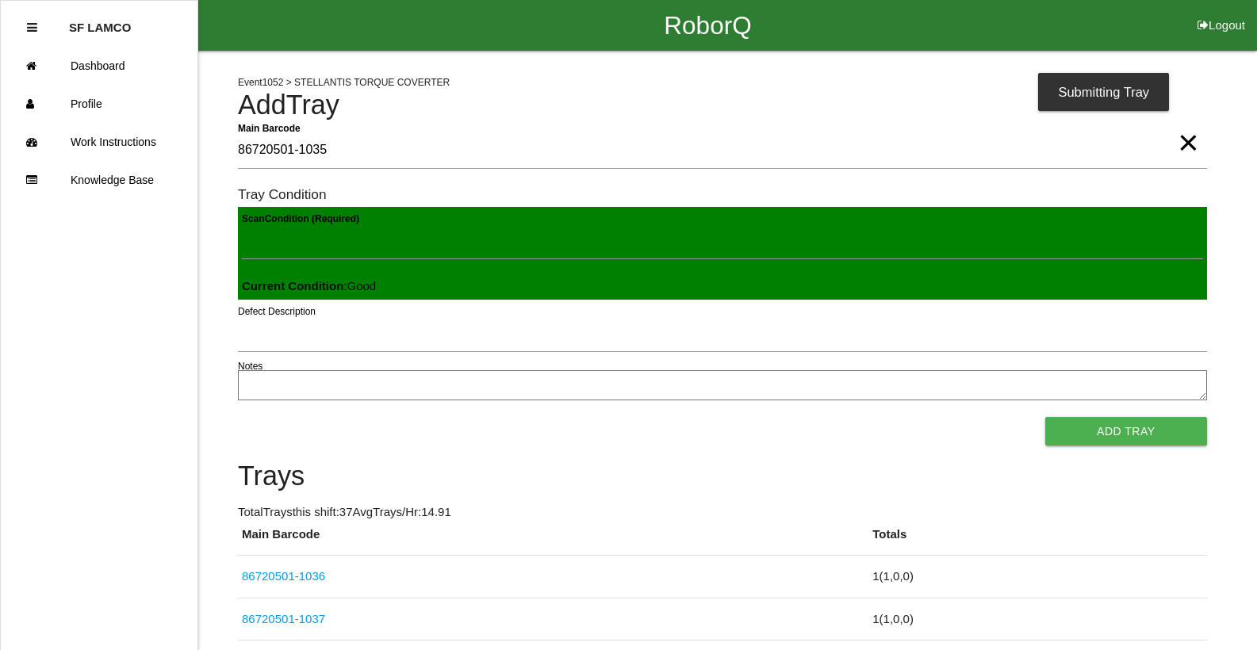
click at [1045, 417] on button "Add Tray" at bounding box center [1126, 431] width 162 height 29
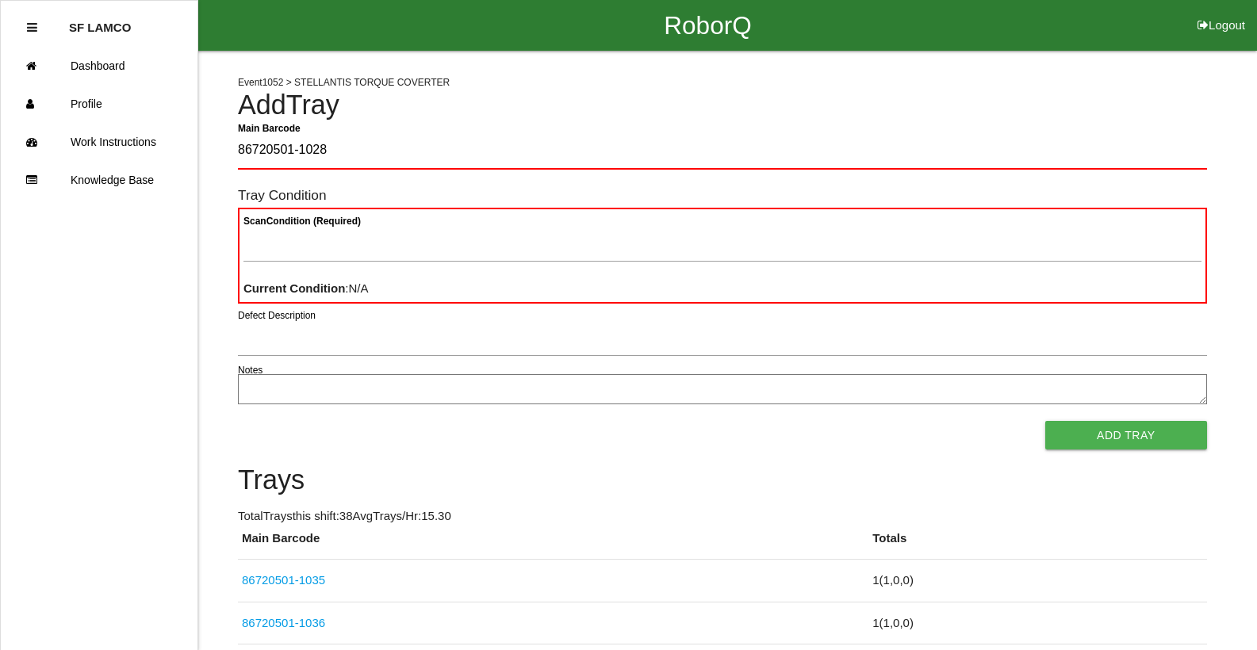
type Barcode "86720501-1028"
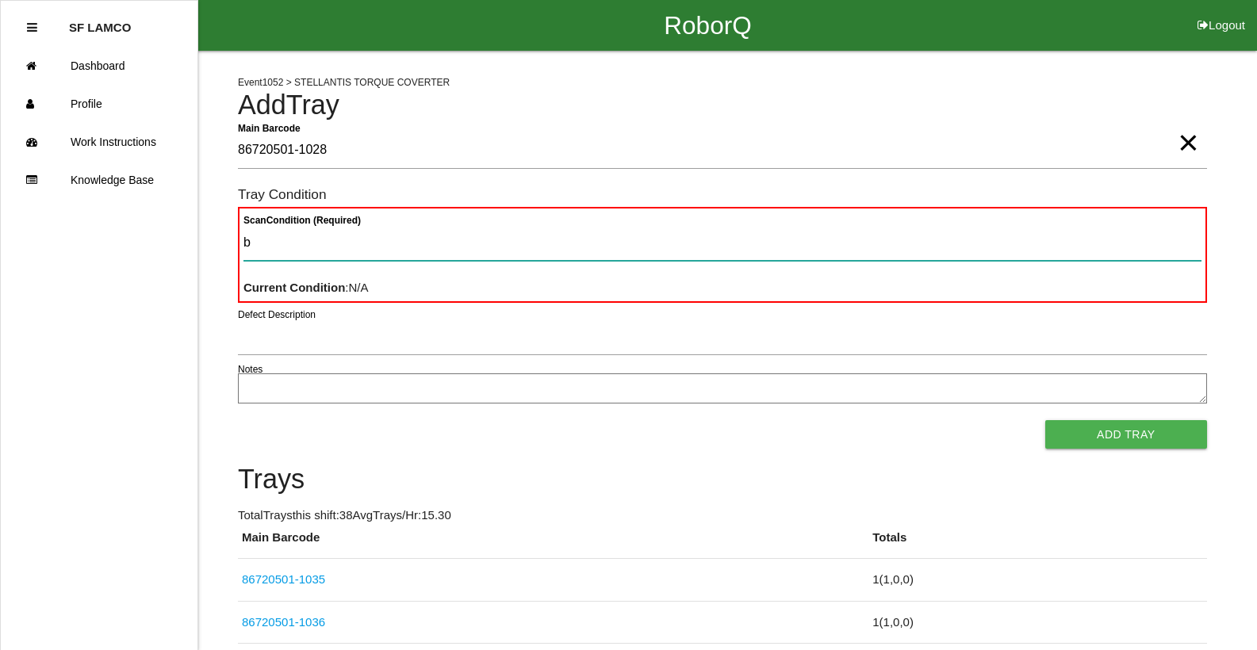
type Condition "ba"
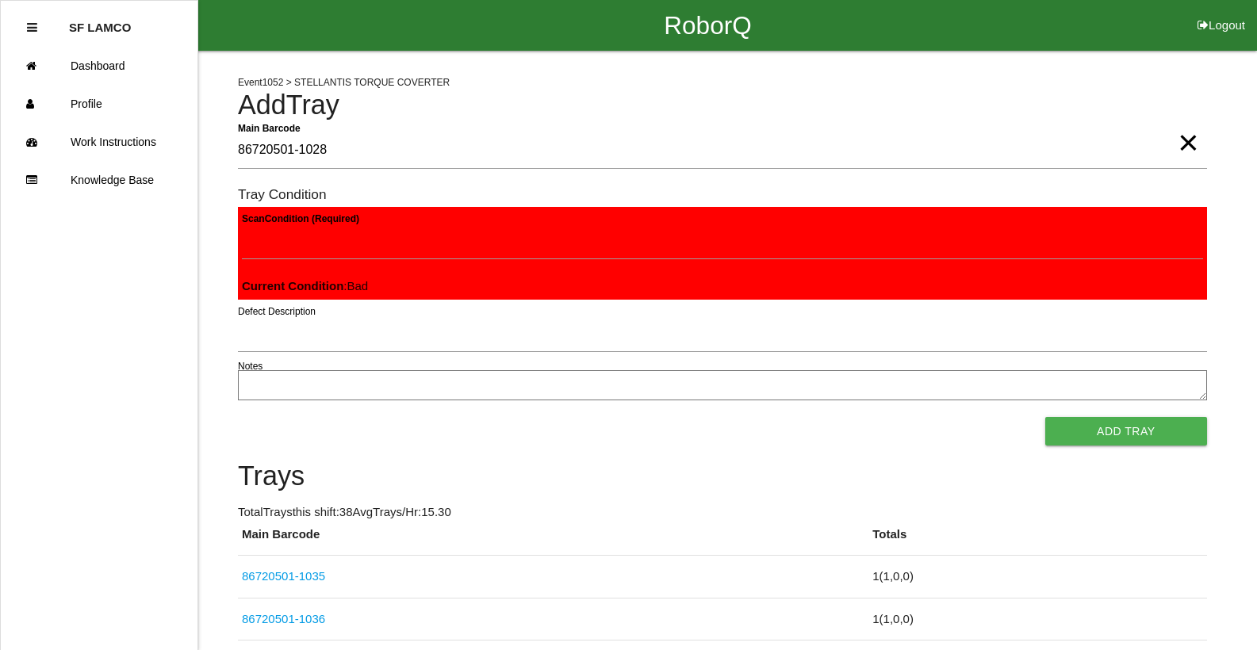
click at [1045, 417] on button "Add Tray" at bounding box center [1126, 431] width 162 height 29
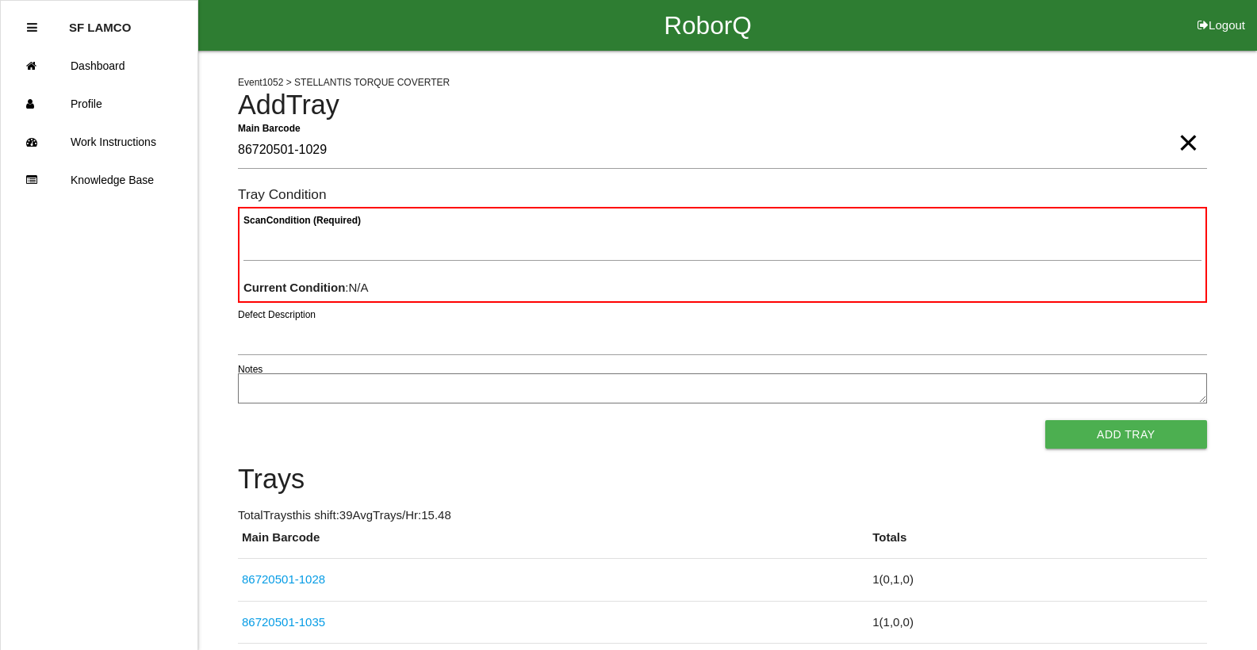
type Barcode "86720501-1029"
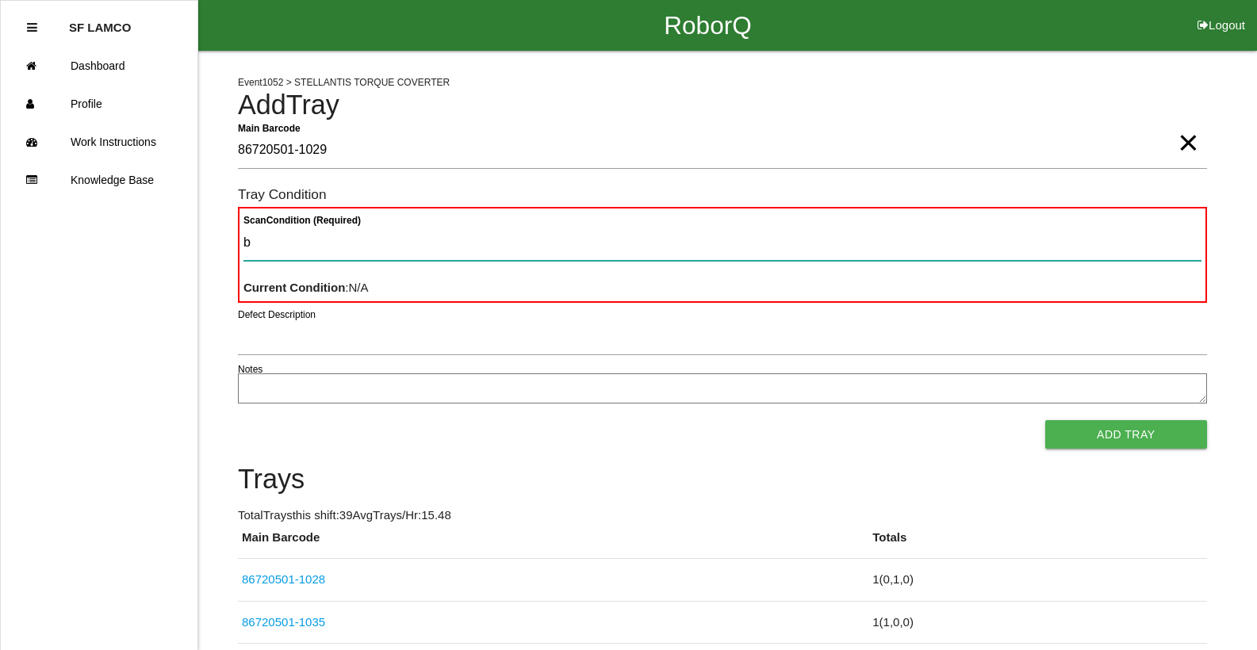
type Condition "ba"
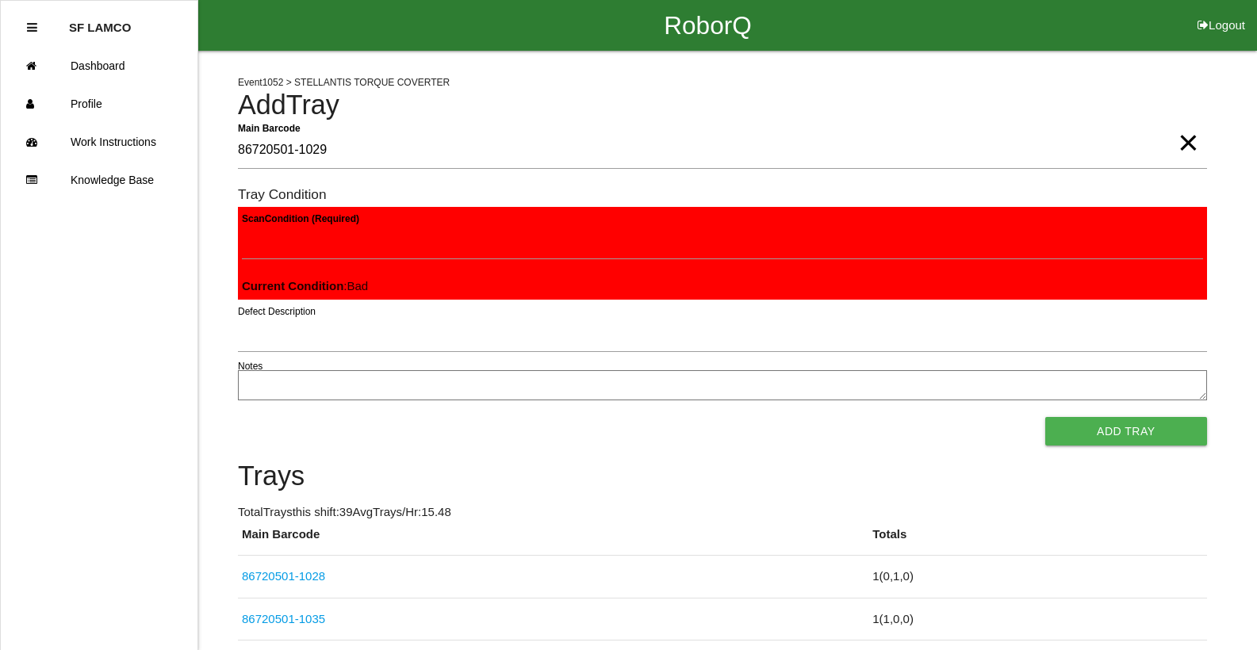
click at [1045, 417] on button "Add Tray" at bounding box center [1126, 431] width 162 height 29
